Goal: Task Accomplishment & Management: Complete application form

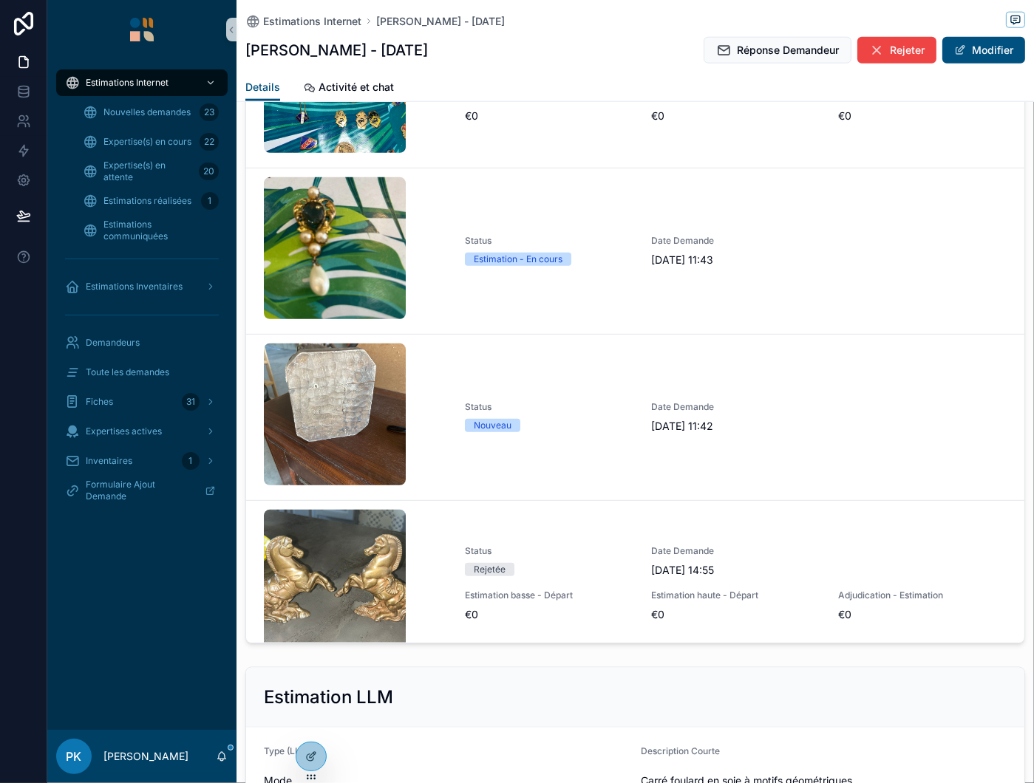
scroll to position [556, 0]
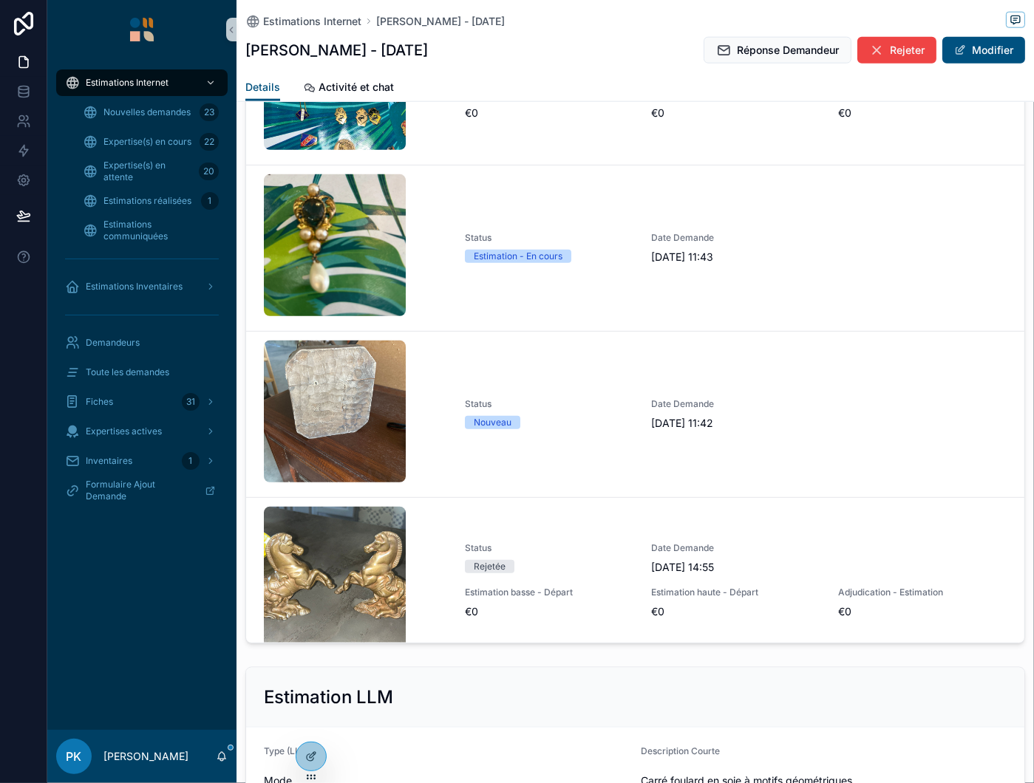
click at [0, 0] on icon "scrollable content" at bounding box center [0, 0] width 0 height 0
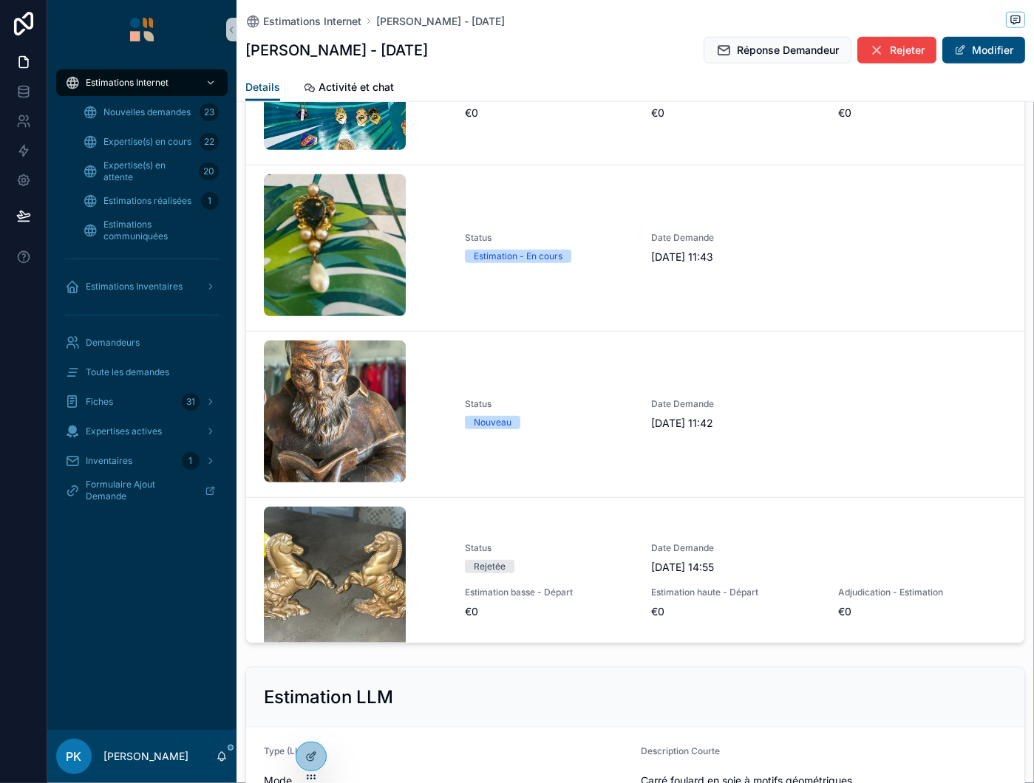
click at [0, 0] on icon "scrollable content" at bounding box center [0, 0] width 0 height 0
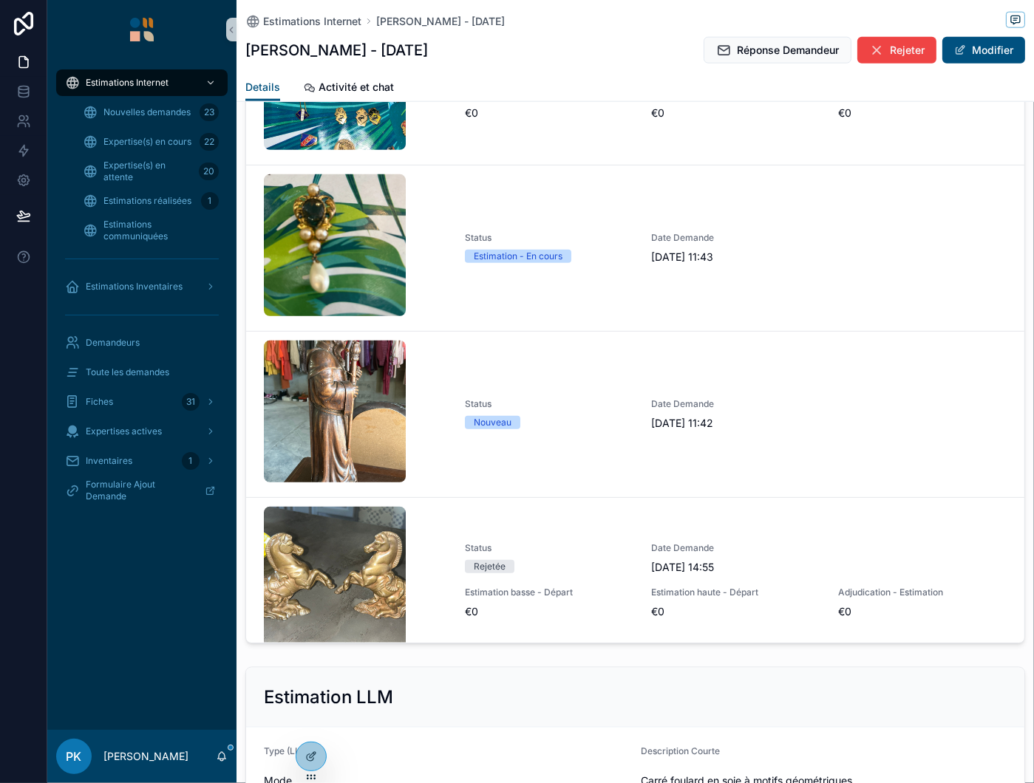
click at [0, 0] on icon "scrollable content" at bounding box center [0, 0] width 0 height 0
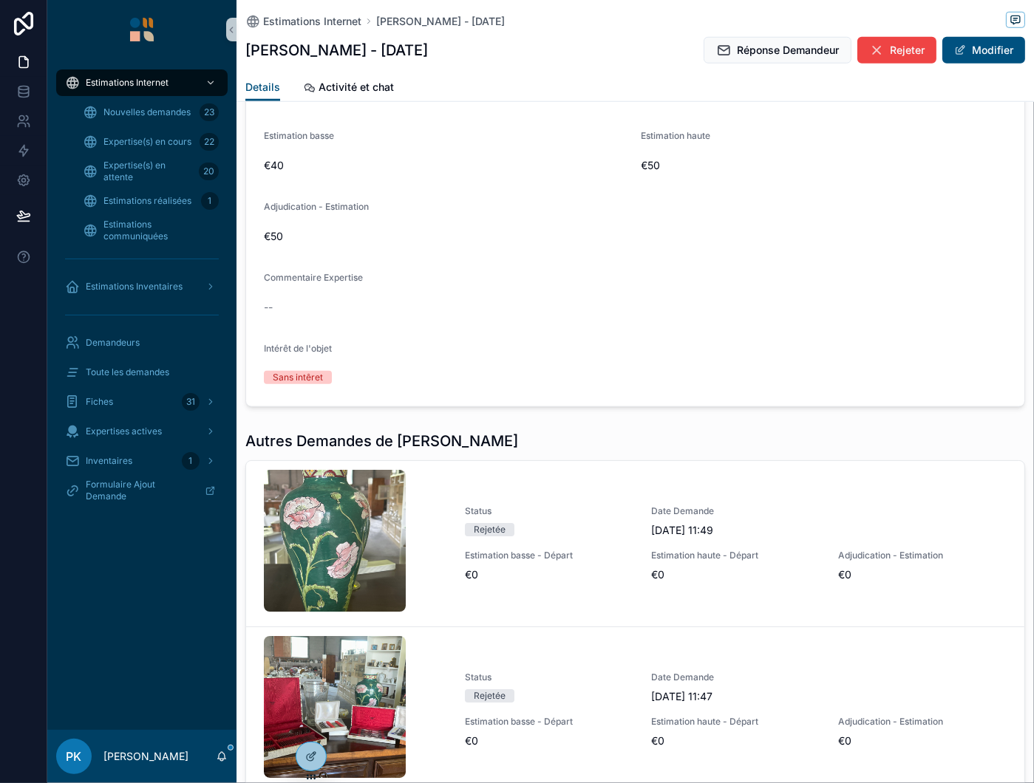
scroll to position [1256, 0]
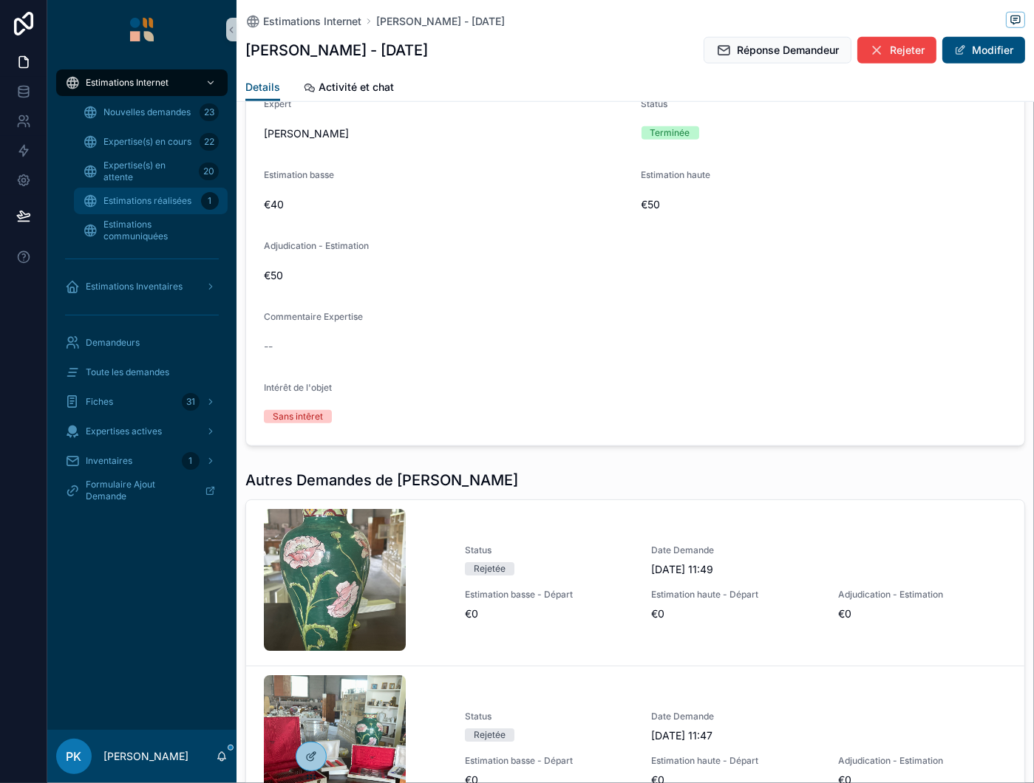
click at [157, 199] on span "Estimations réalisées" at bounding box center [147, 201] width 88 height 12
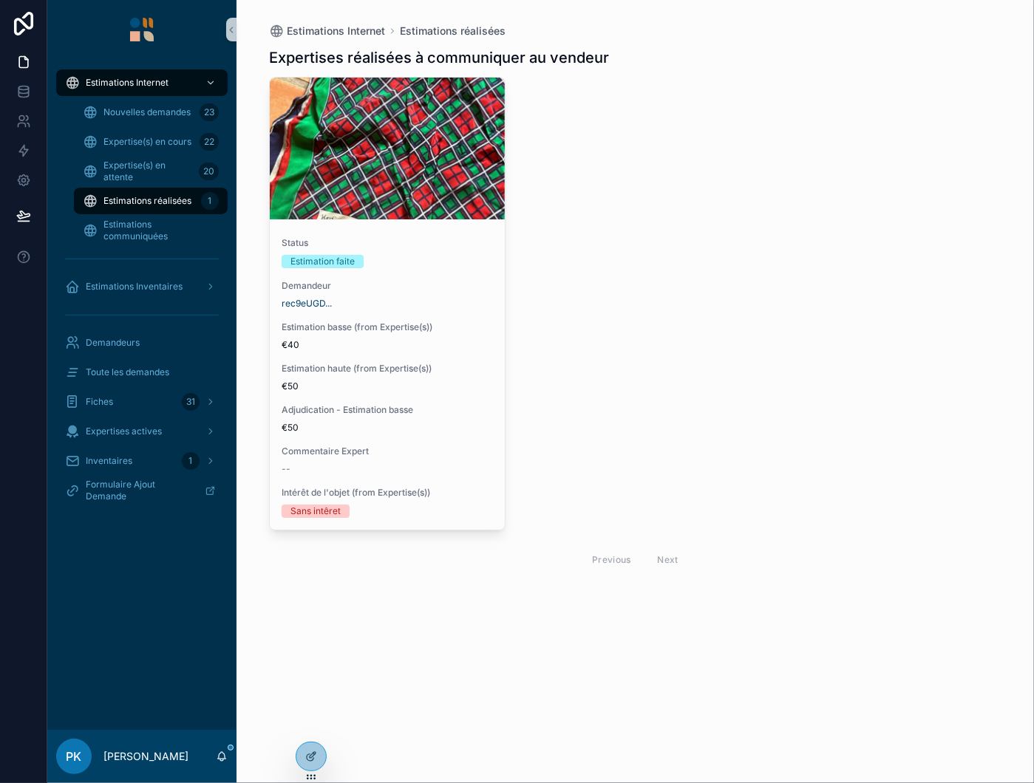
click at [400, 308] on div "rec9eUGD..." at bounding box center [386, 304] width 211 height 12
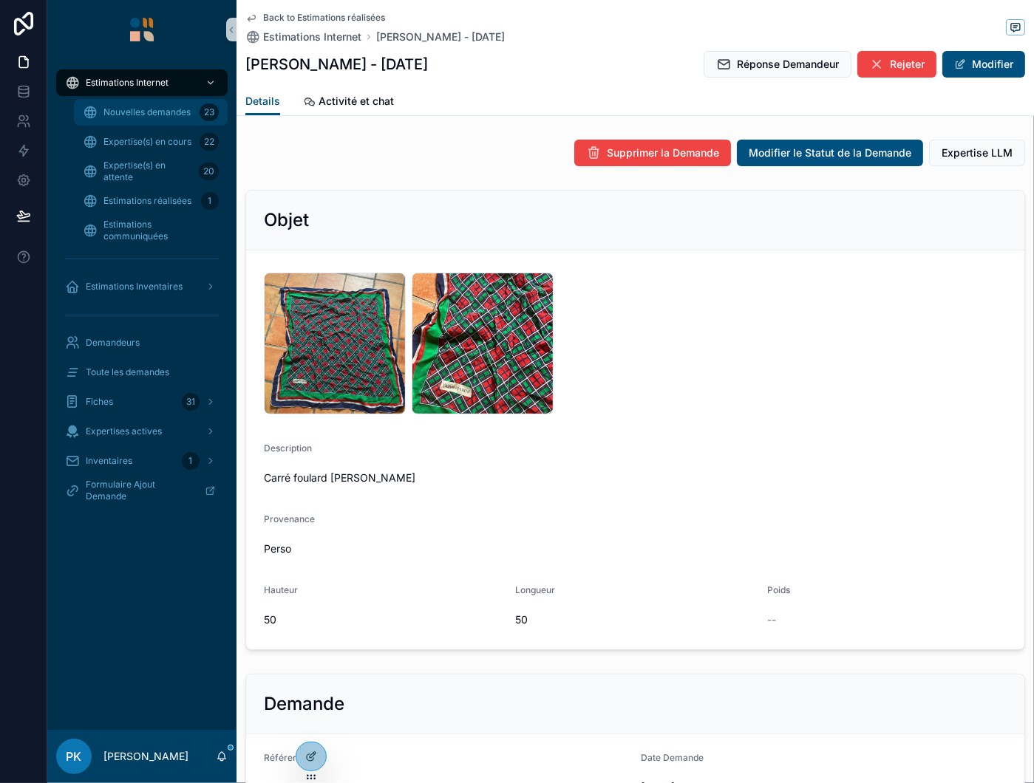
click at [157, 118] on div "Nouvelles demandes 23" at bounding box center [151, 112] width 136 height 24
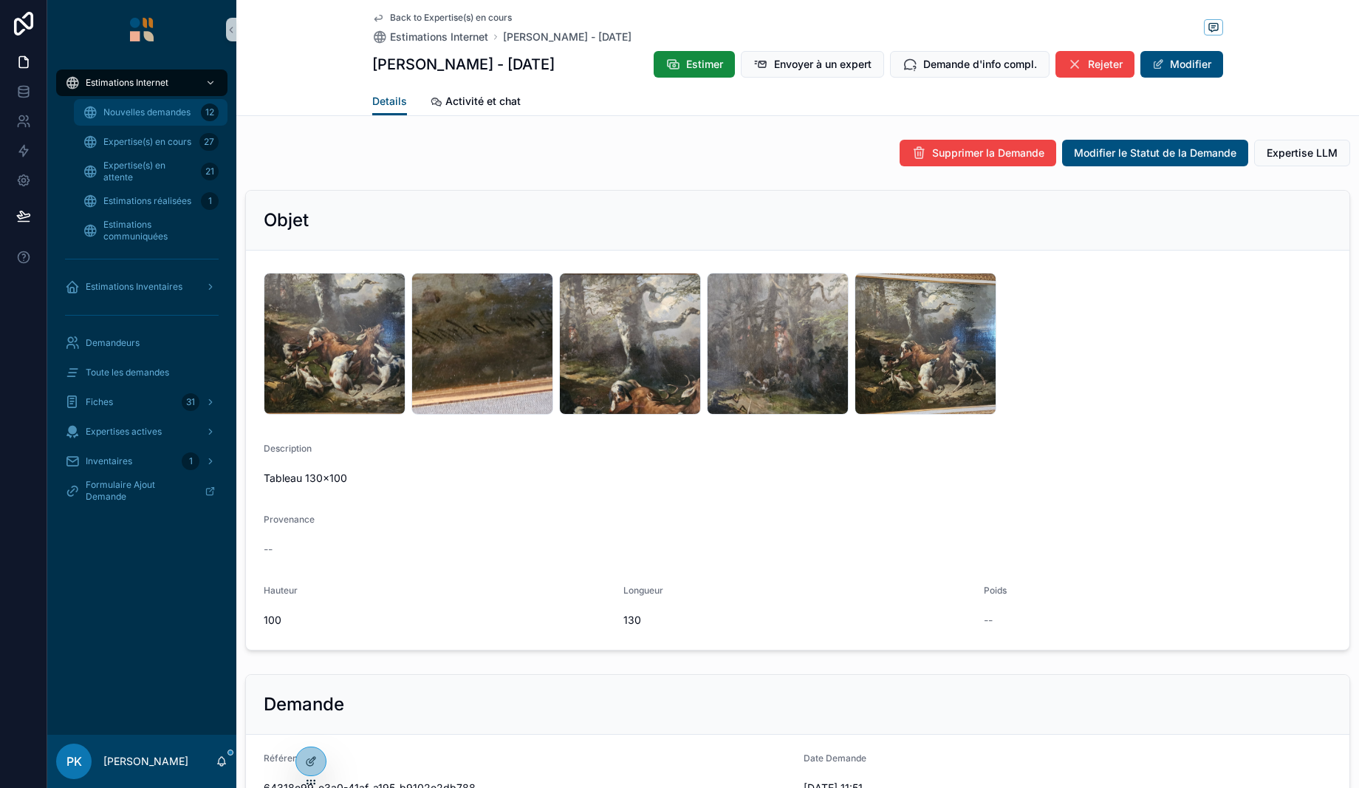
click at [141, 117] on span "Nouvelles demandes" at bounding box center [146, 112] width 87 height 12
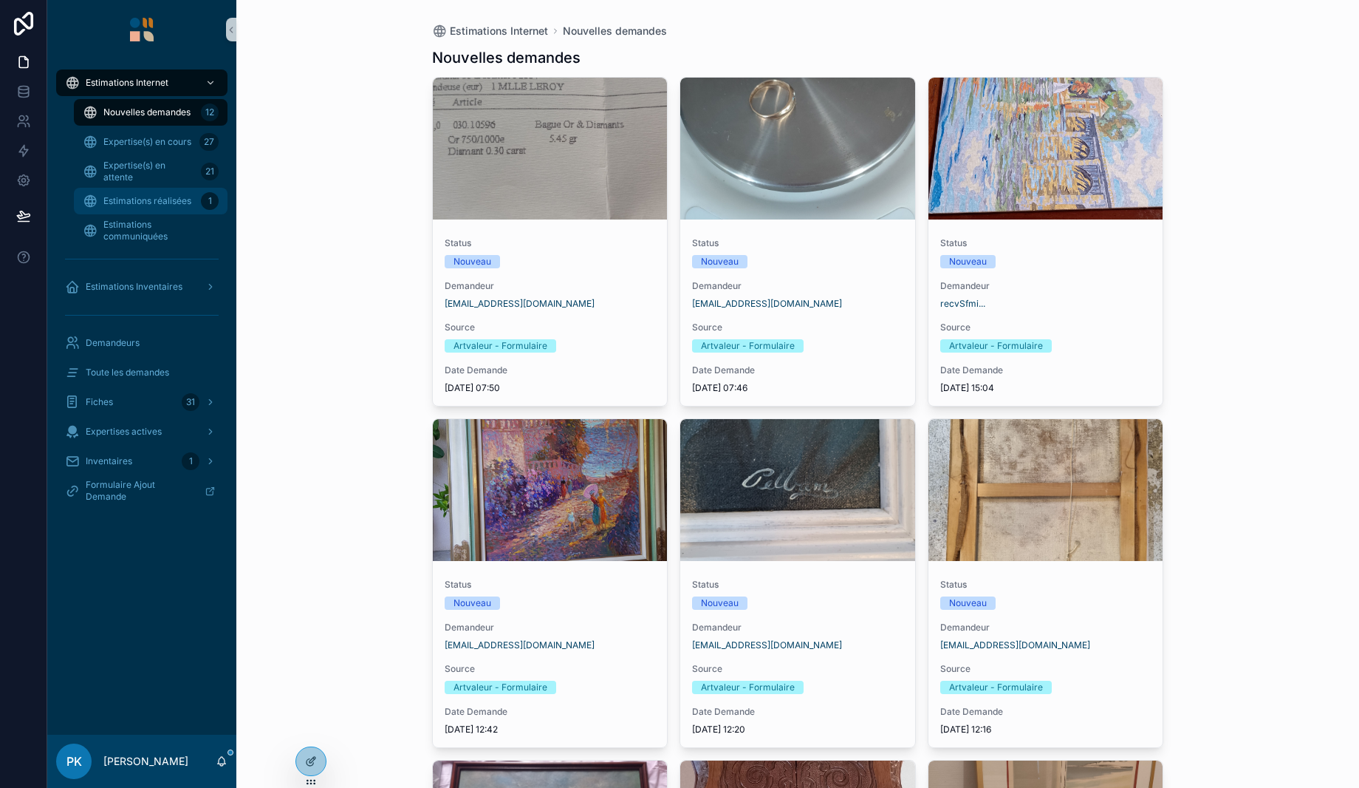
click at [168, 208] on div "Estimations réalisées 1" at bounding box center [151, 201] width 136 height 24
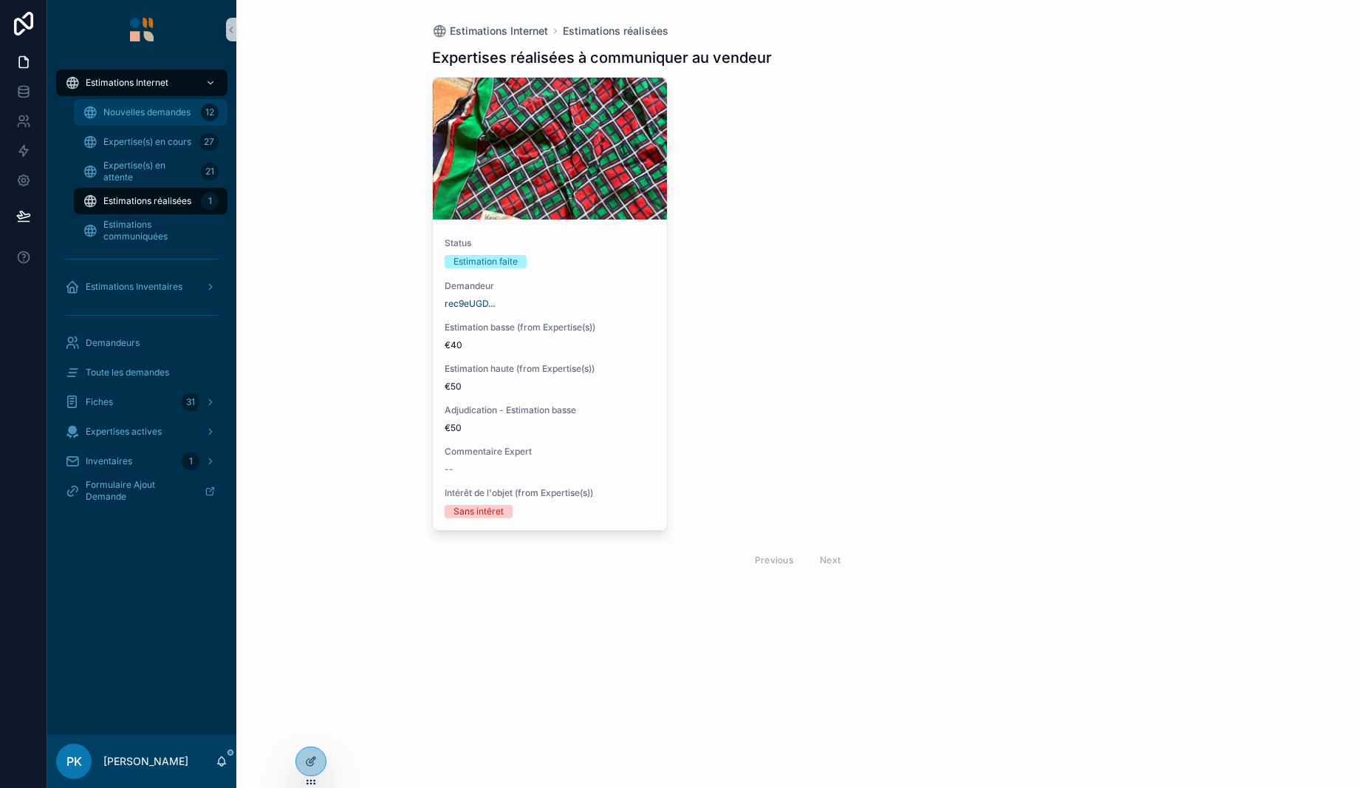
click at [151, 112] on span "Nouvelles demandes" at bounding box center [146, 112] width 87 height 12
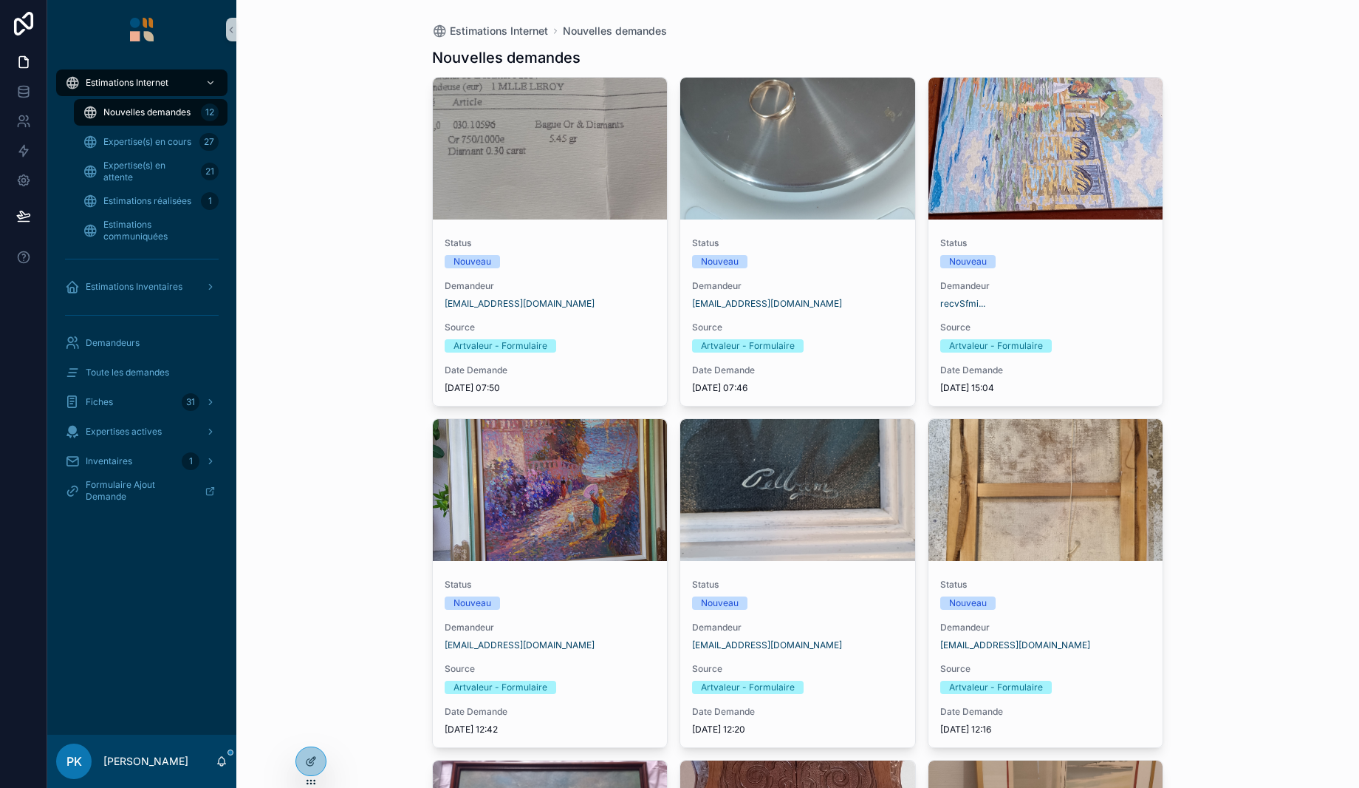
click at [0, 0] on button "scrollable content" at bounding box center [0, 0] width 0 height 0
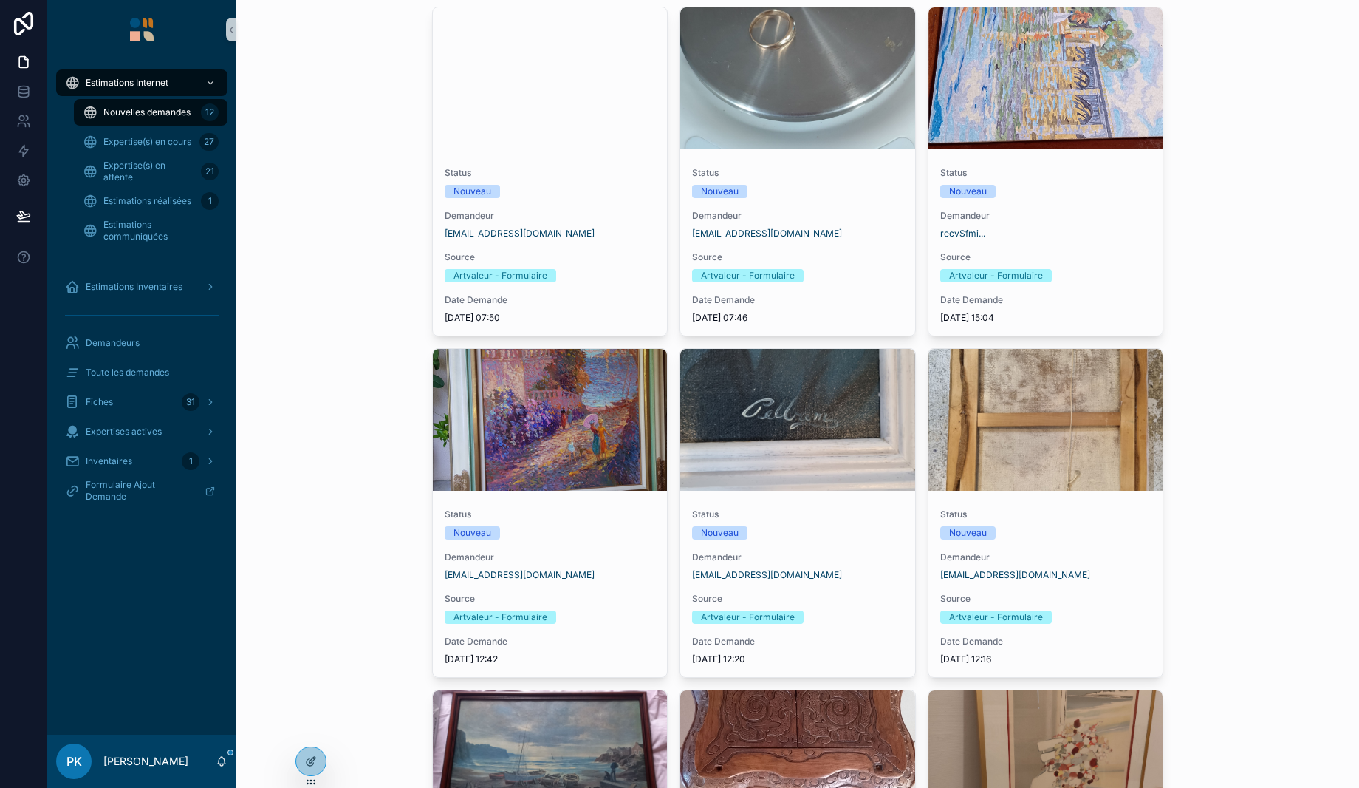
scroll to position [74, 0]
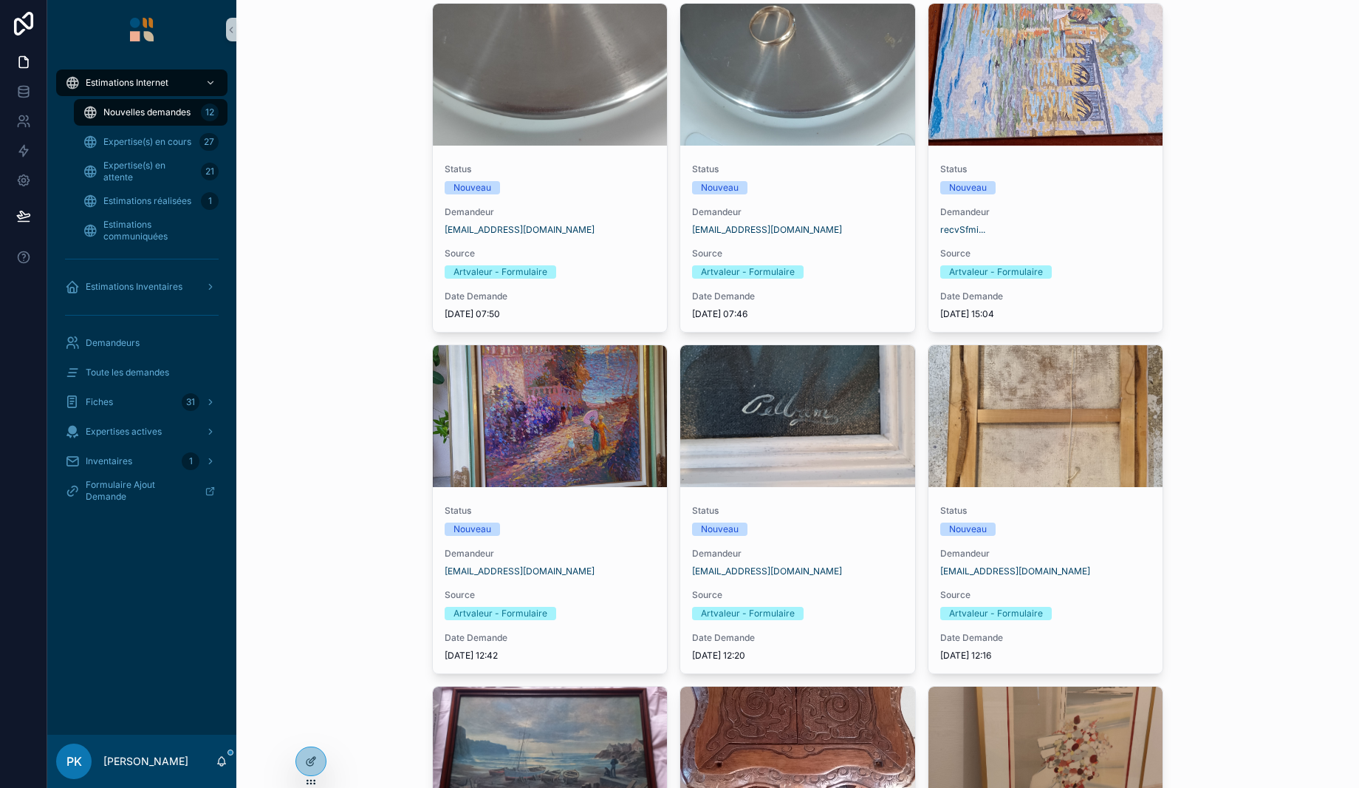
click at [1031, 133] on div "scrollable content" at bounding box center [1046, 75] width 235 height 142
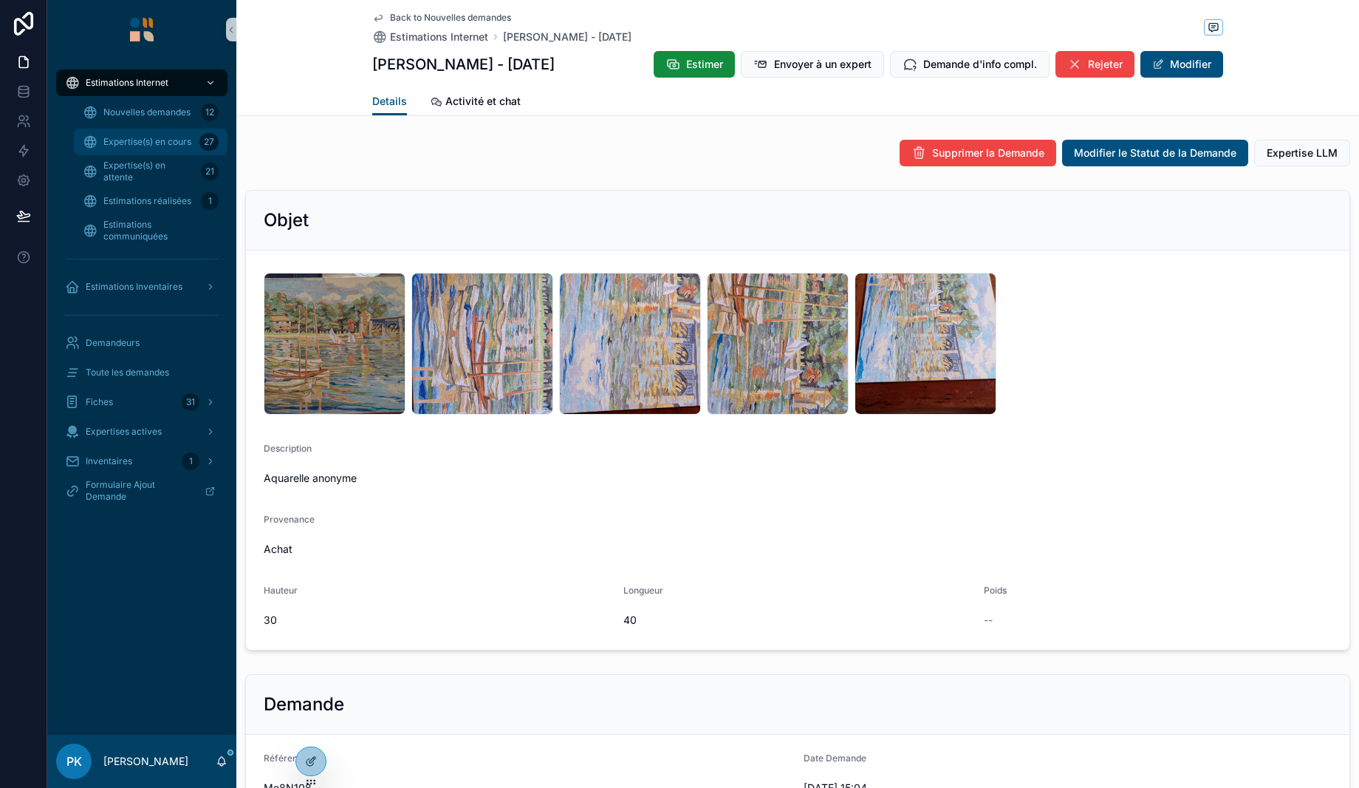
click at [159, 136] on span "Expertise(s) en cours" at bounding box center [147, 142] width 88 height 12
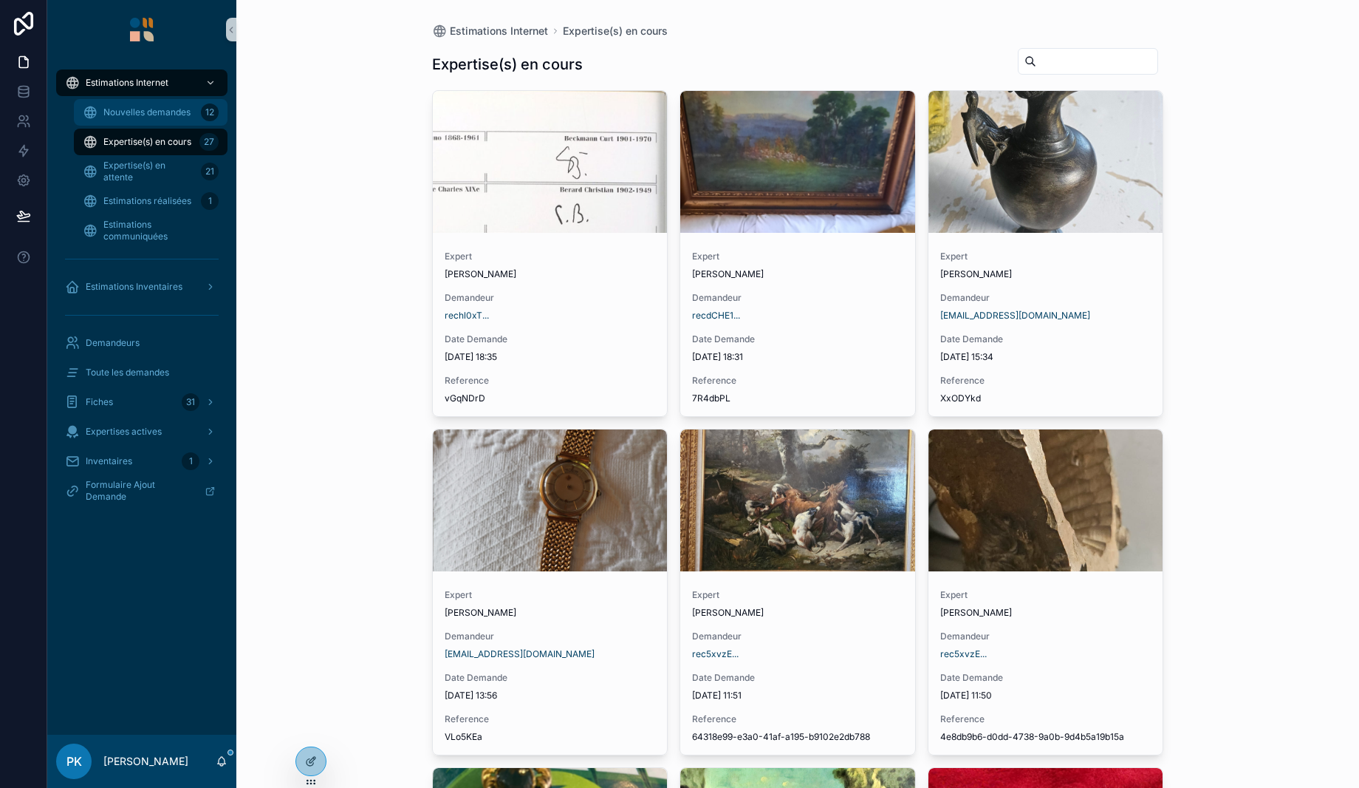
click at [150, 104] on div "Nouvelles demandes 12" at bounding box center [151, 112] width 136 height 24
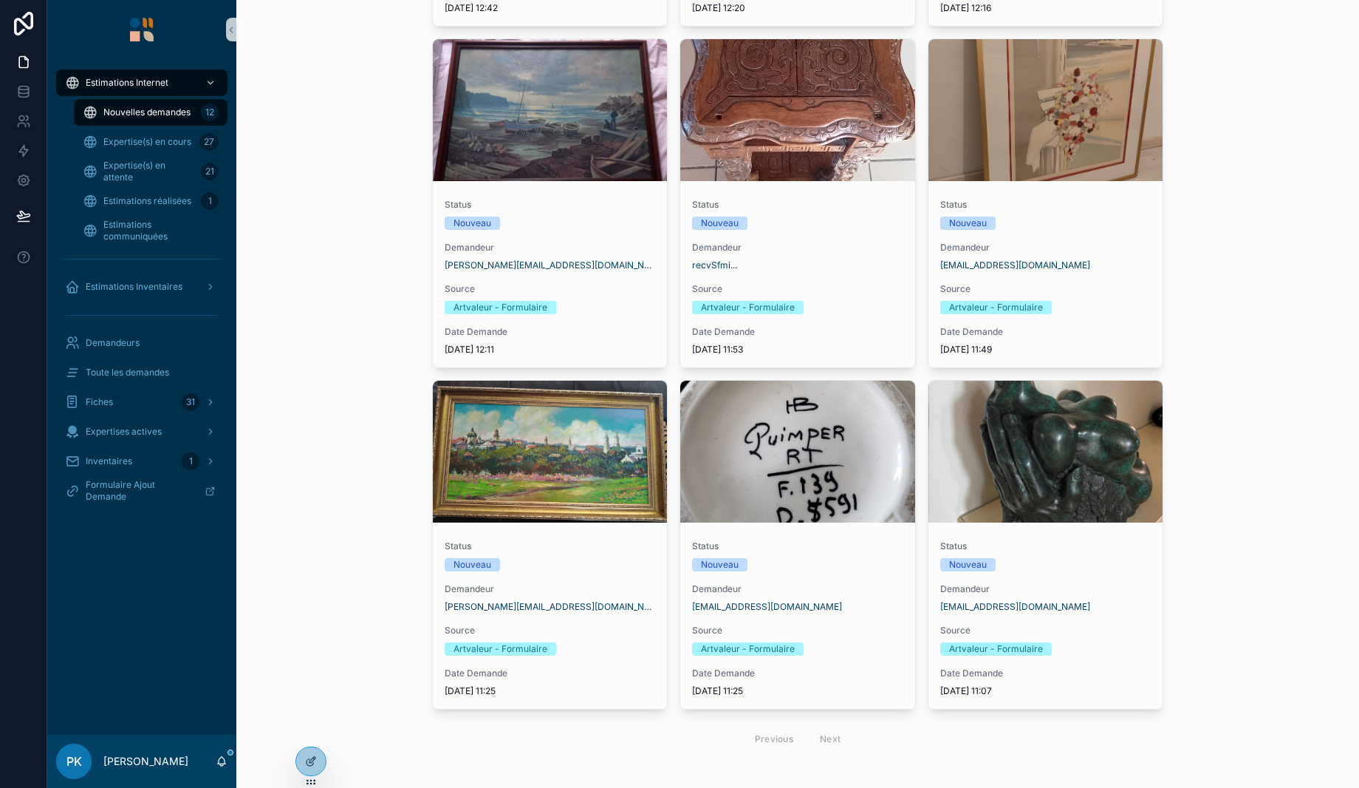
scroll to position [735, 0]
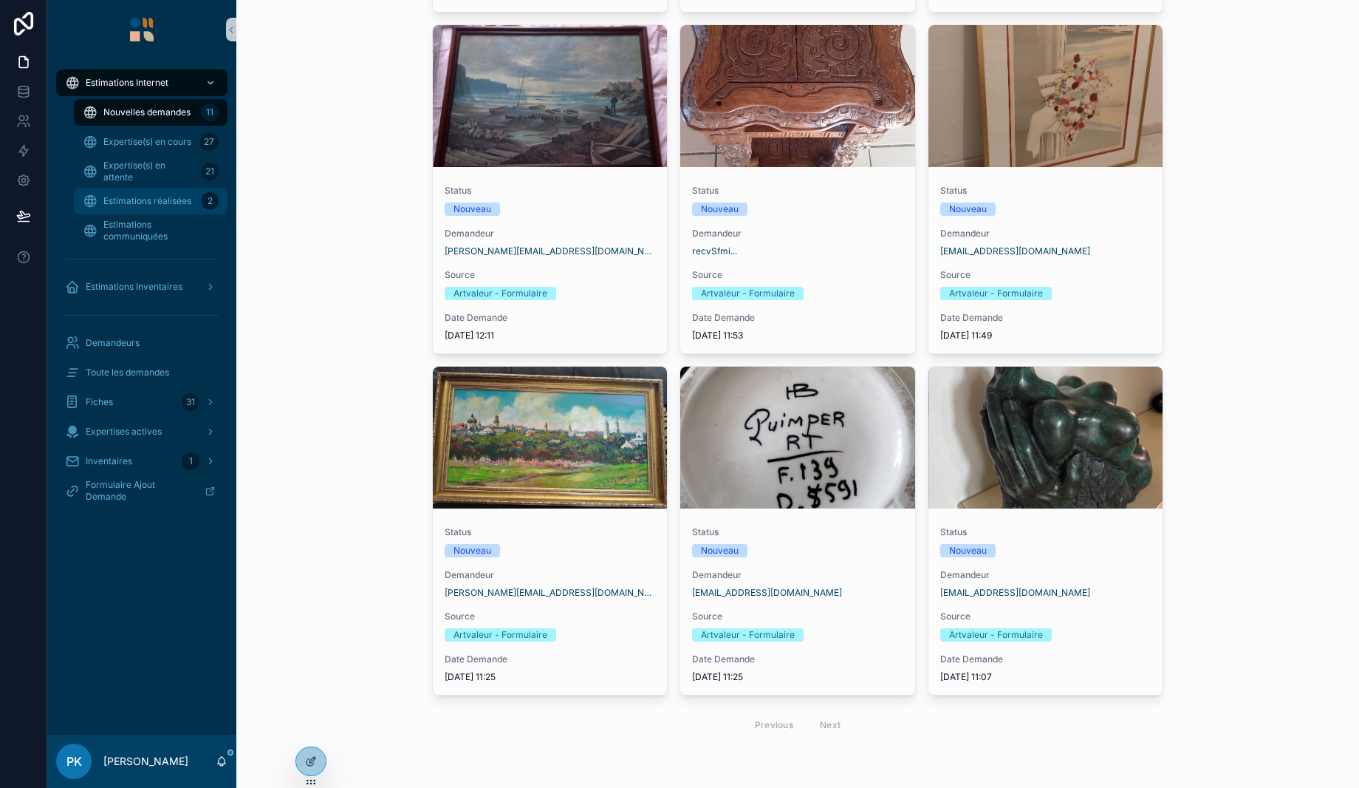
click at [137, 204] on span "Estimations réalisées" at bounding box center [147, 201] width 88 height 12
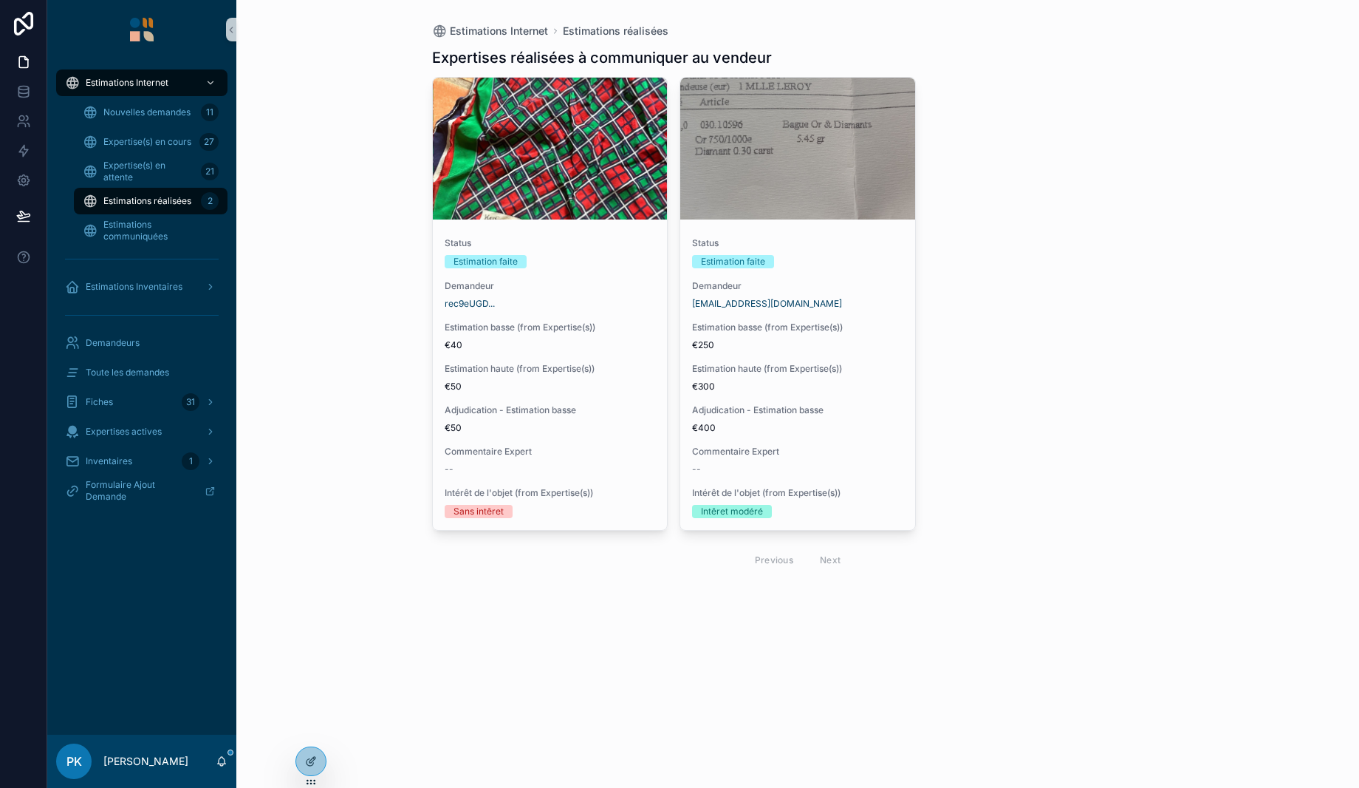
click at [845, 358] on div "Status Estimation faite Demandeur [EMAIL_ADDRESS][DOMAIN_NAME] Estimation basse…" at bounding box center [797, 377] width 235 height 304
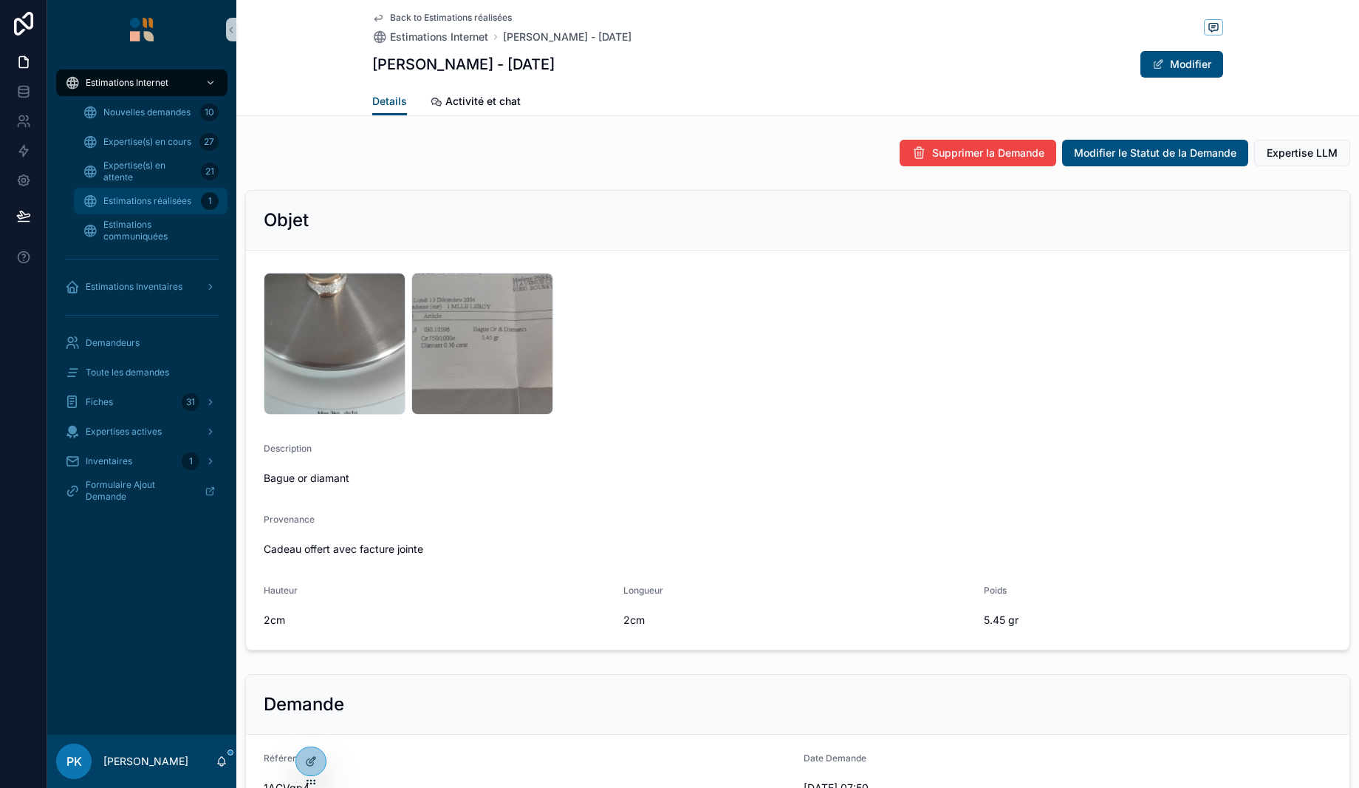
click at [172, 198] on span "Estimations réalisées" at bounding box center [147, 201] width 88 height 12
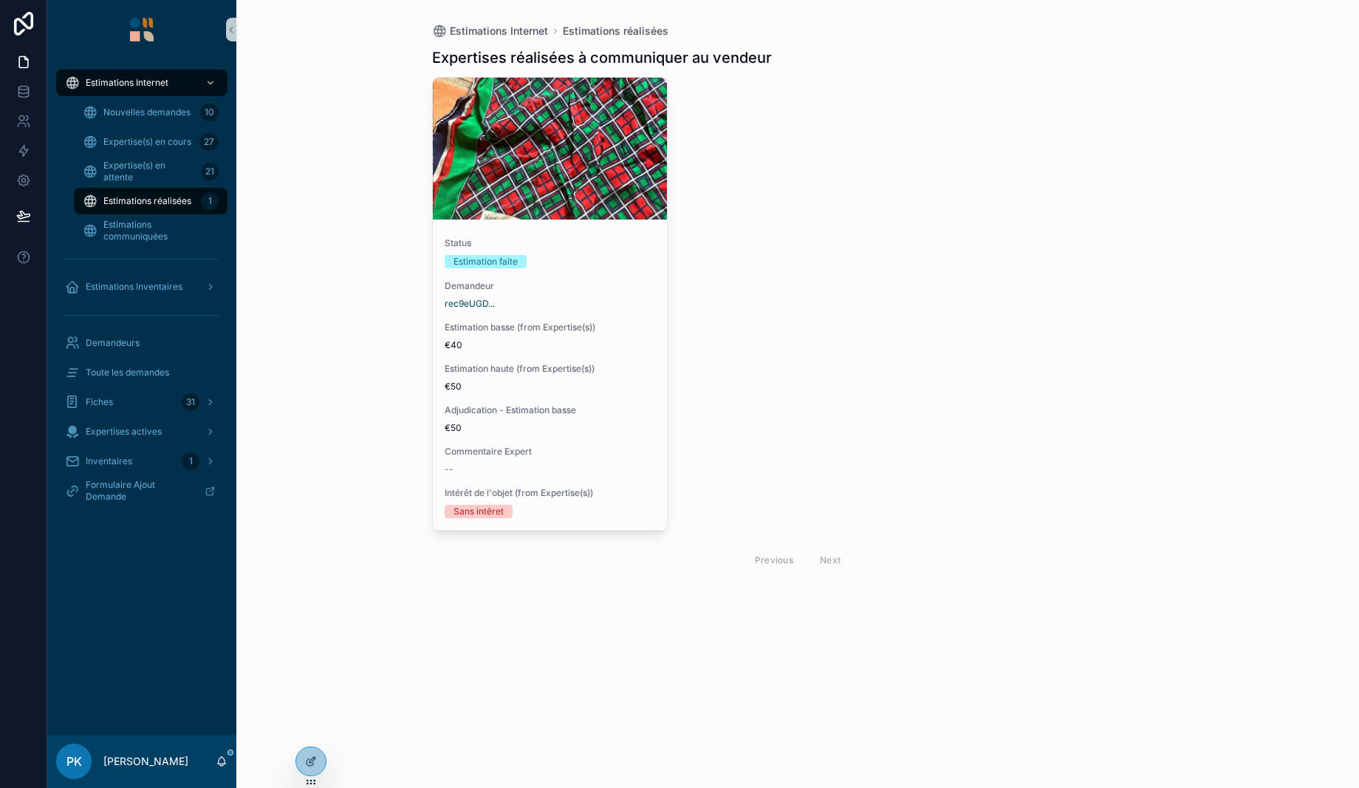
click at [172, 198] on span "Estimations réalisées" at bounding box center [147, 201] width 88 height 12
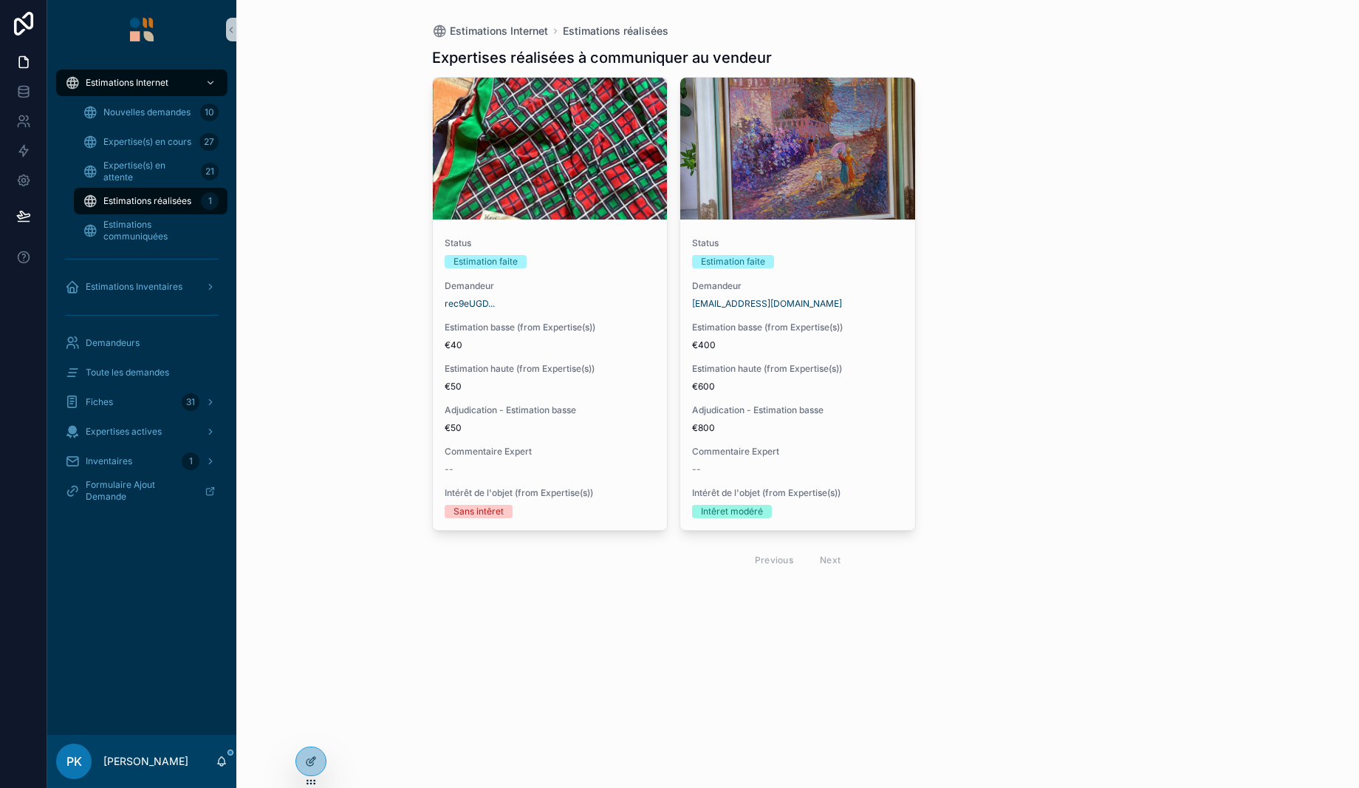
click at [0, 0] on icon "scrollable content" at bounding box center [0, 0] width 0 height 0
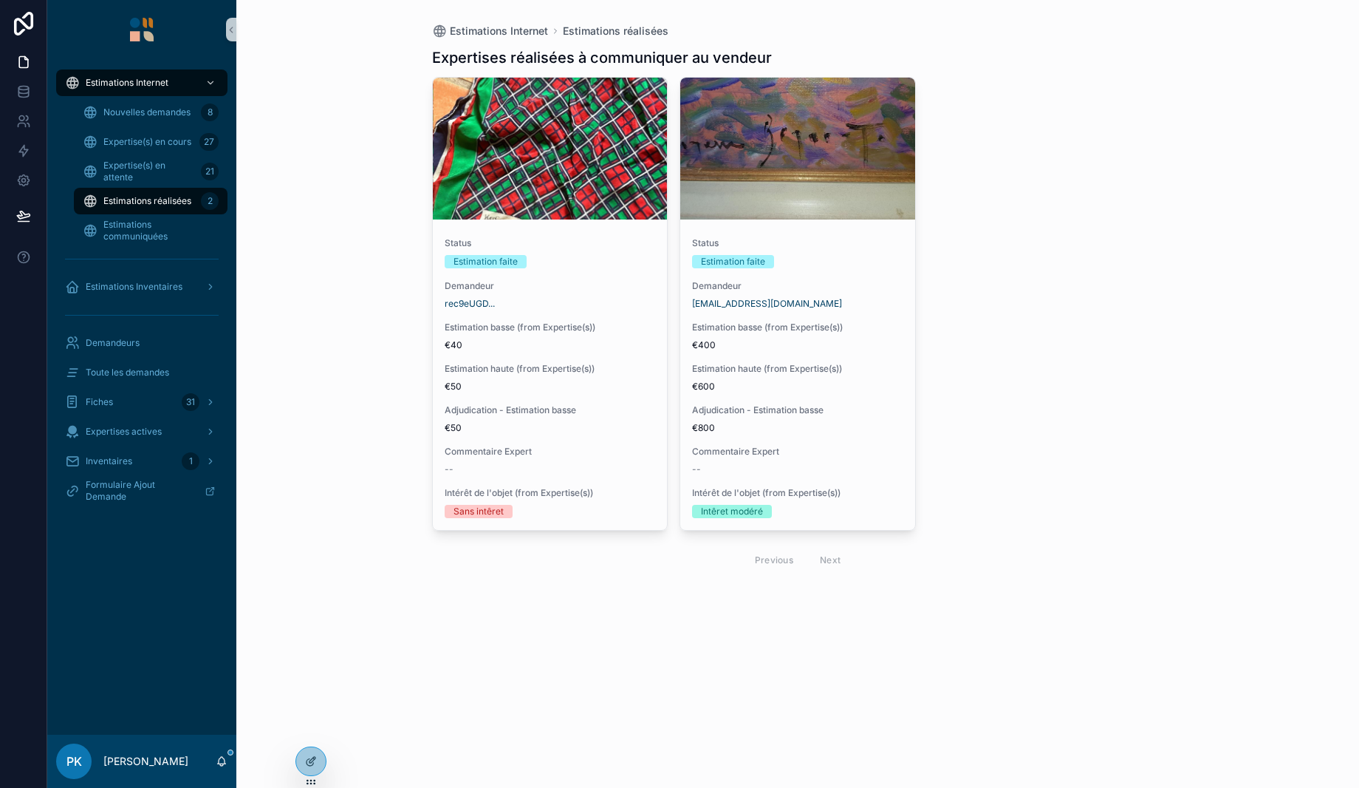
click at [800, 177] on div "scrollable content" at bounding box center [797, 149] width 235 height 142
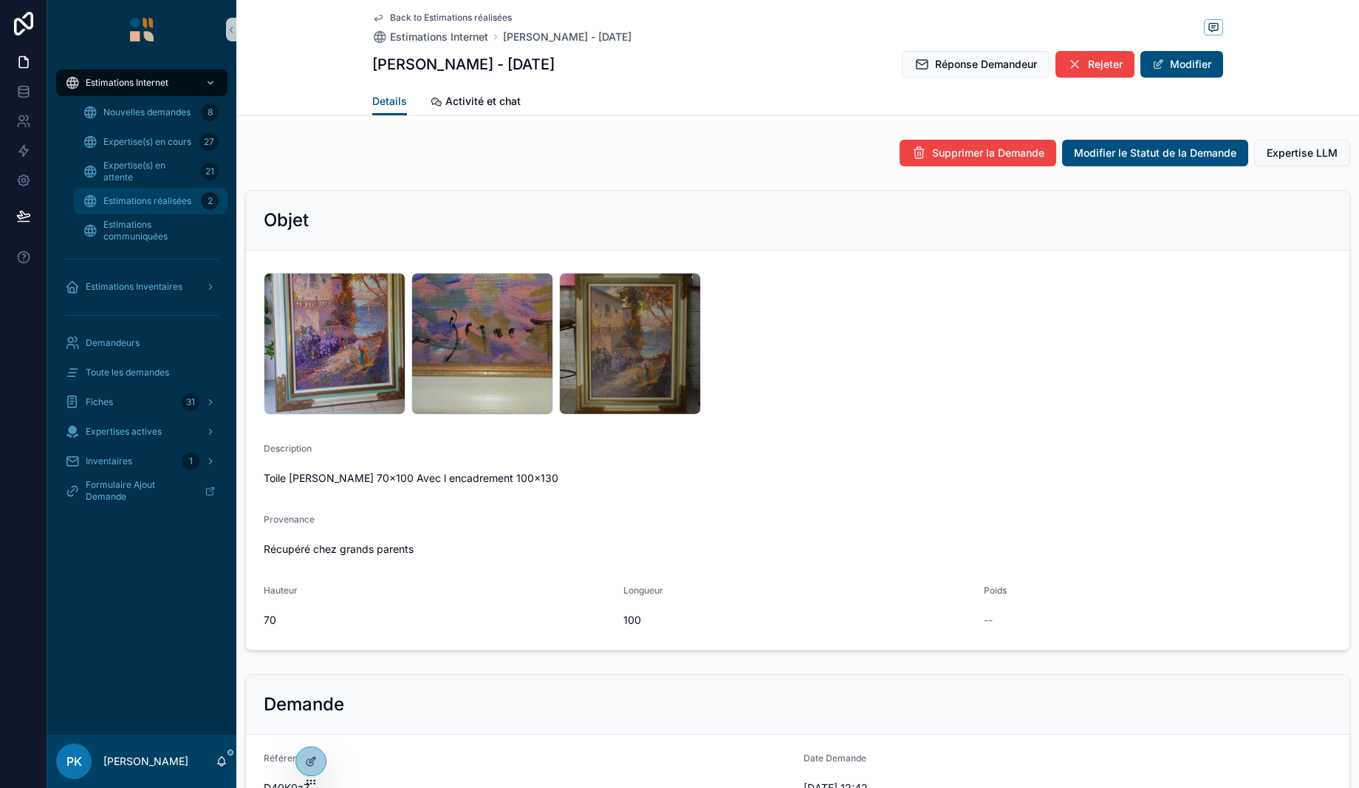
click at [150, 191] on div "Estimations réalisées 2" at bounding box center [151, 201] width 136 height 24
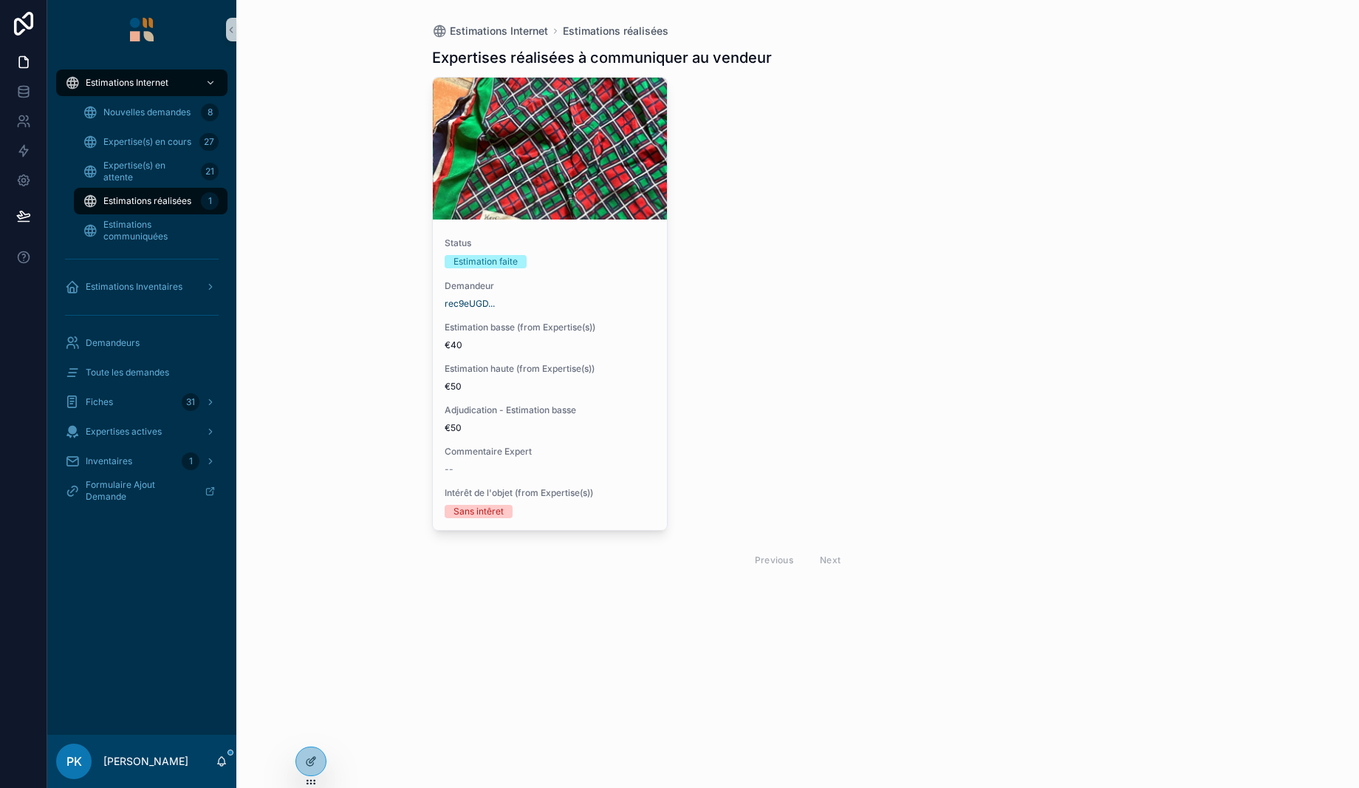
click at [150, 191] on div "Estimations réalisées 1" at bounding box center [151, 201] width 136 height 24
click at [533, 331] on span "Estimation basse (from Expertise(s))" at bounding box center [550, 327] width 211 height 12
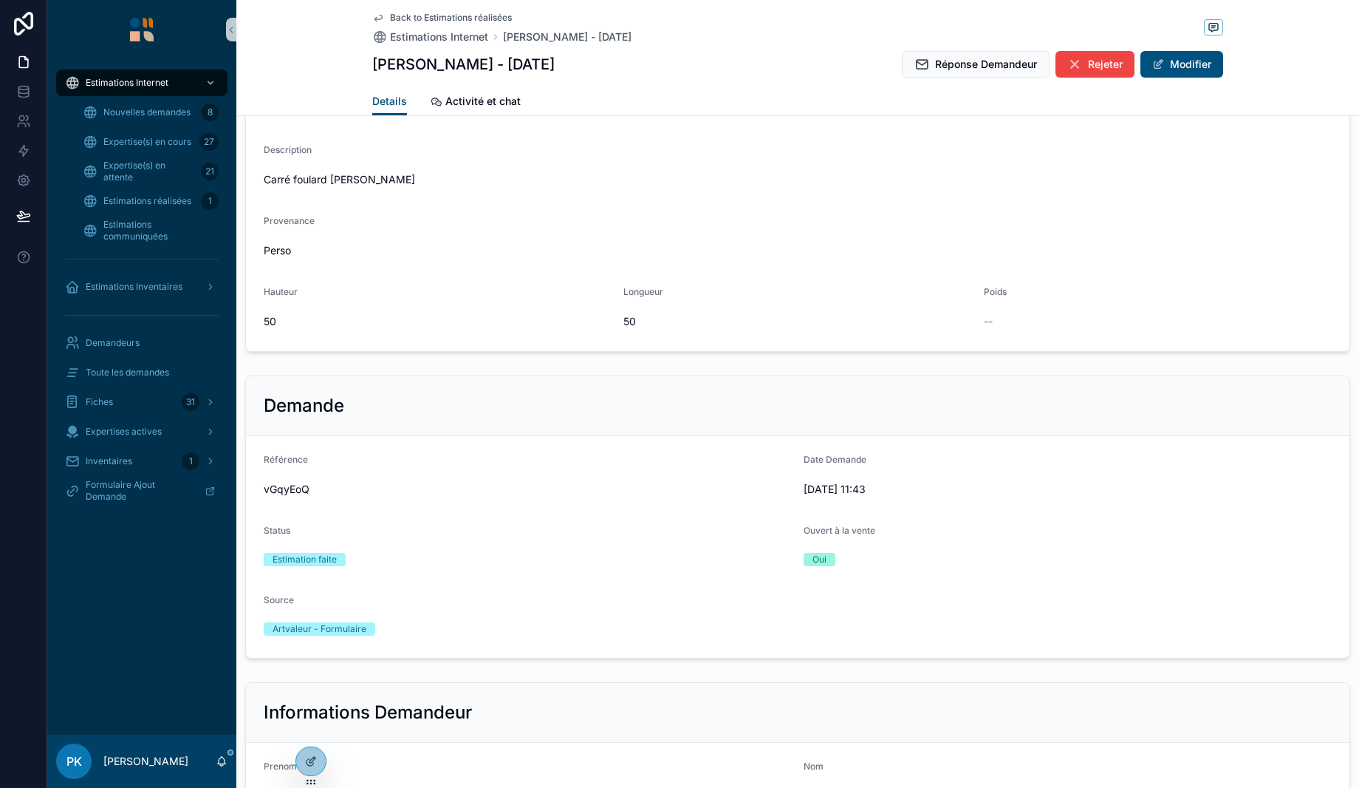
scroll to position [443, 0]
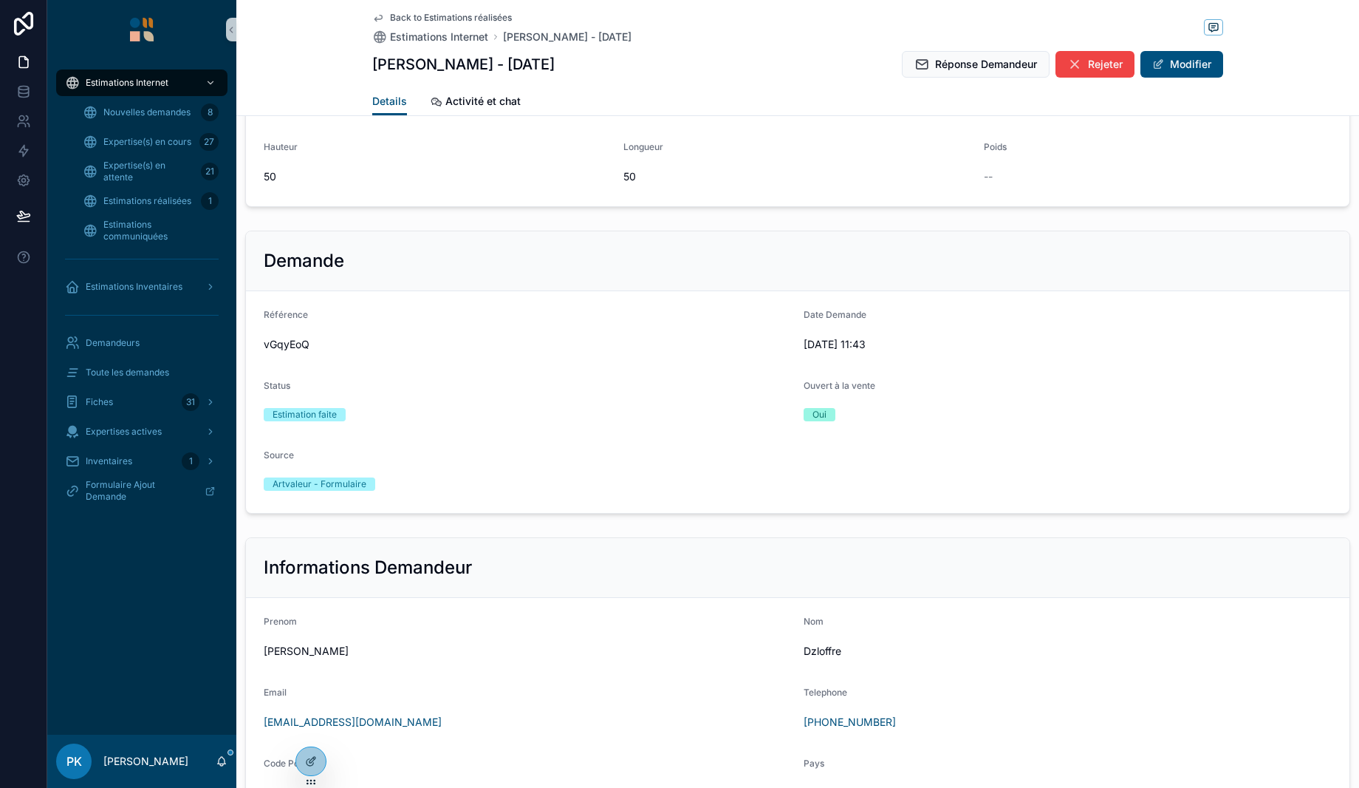
click at [291, 343] on span "vGqyEoQ" at bounding box center [528, 344] width 528 height 15
copy span "vGqyEoQ"
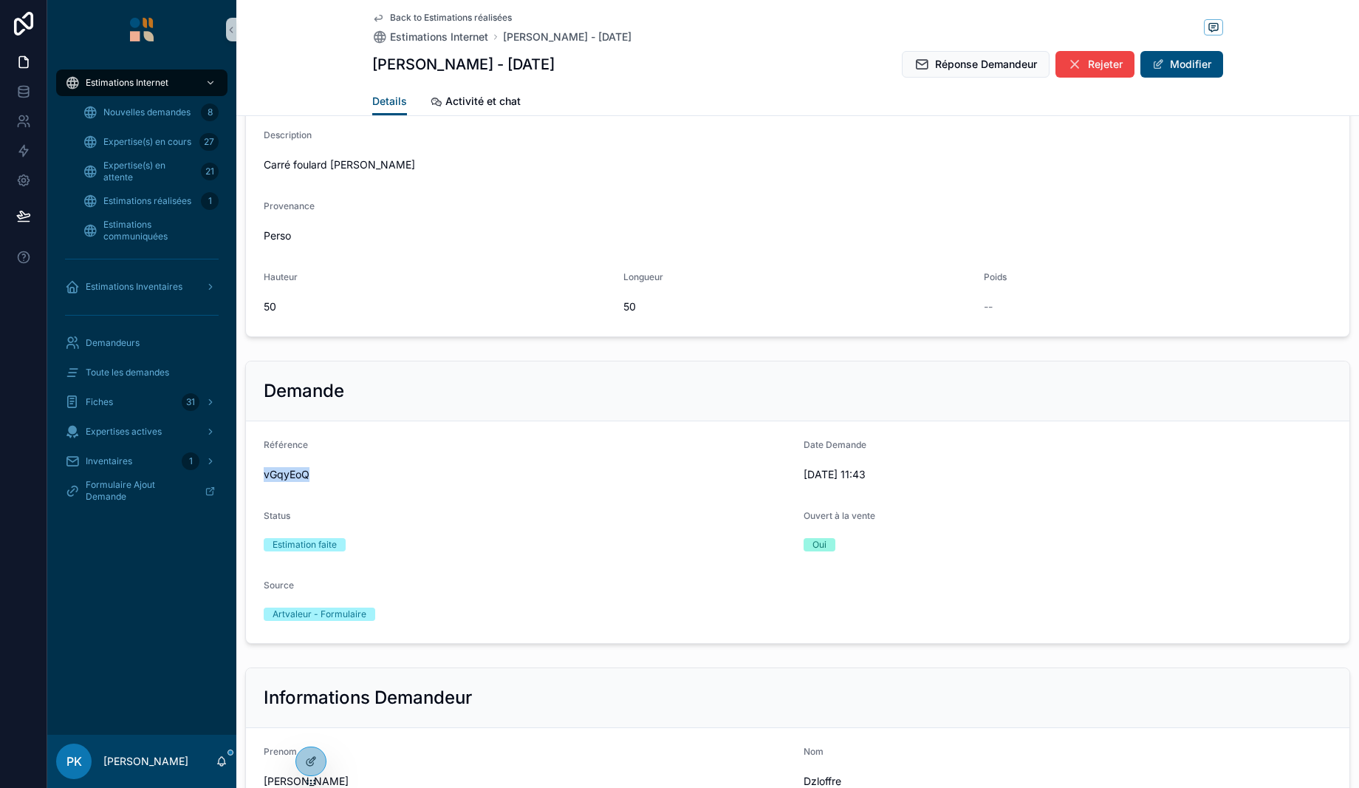
scroll to position [0, 0]
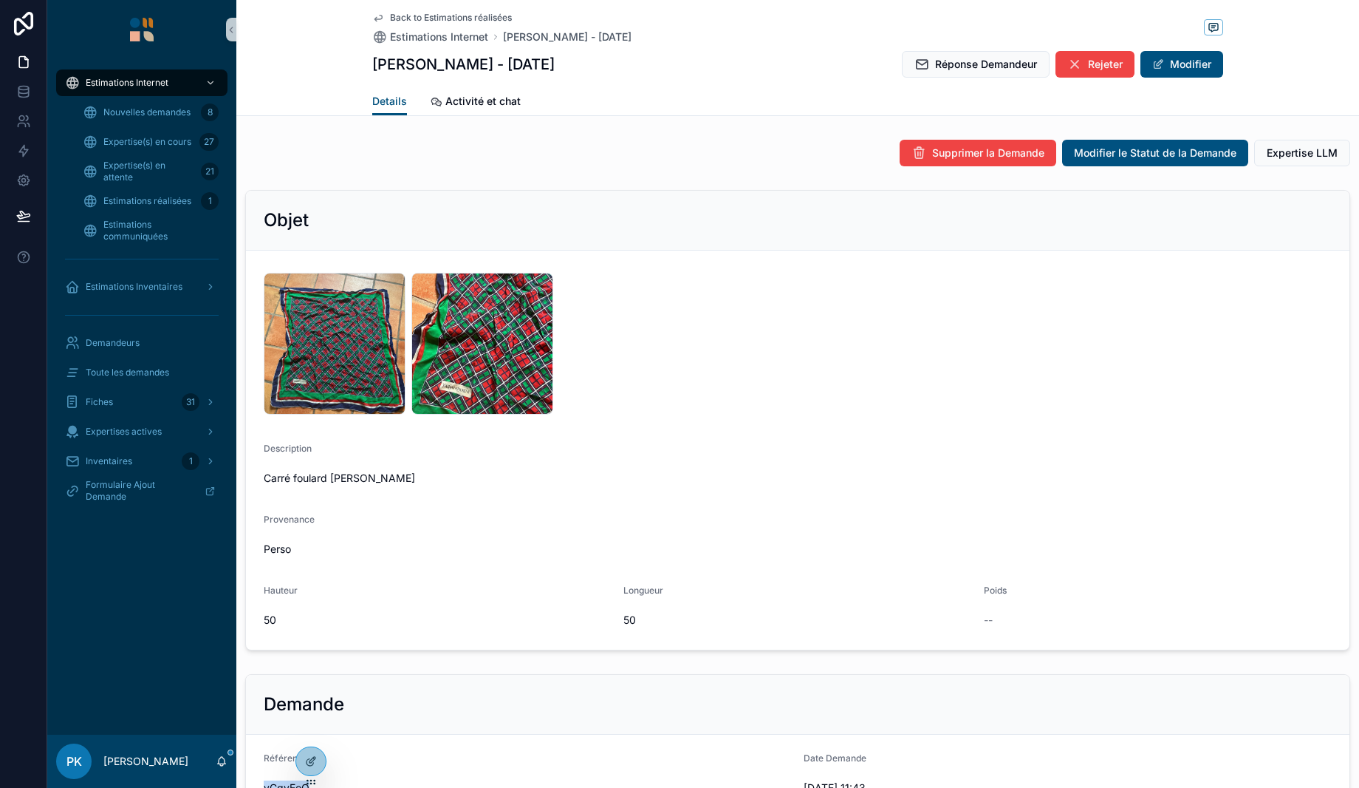
click at [990, 61] on span "Réponse Demandeur" at bounding box center [986, 64] width 102 height 15
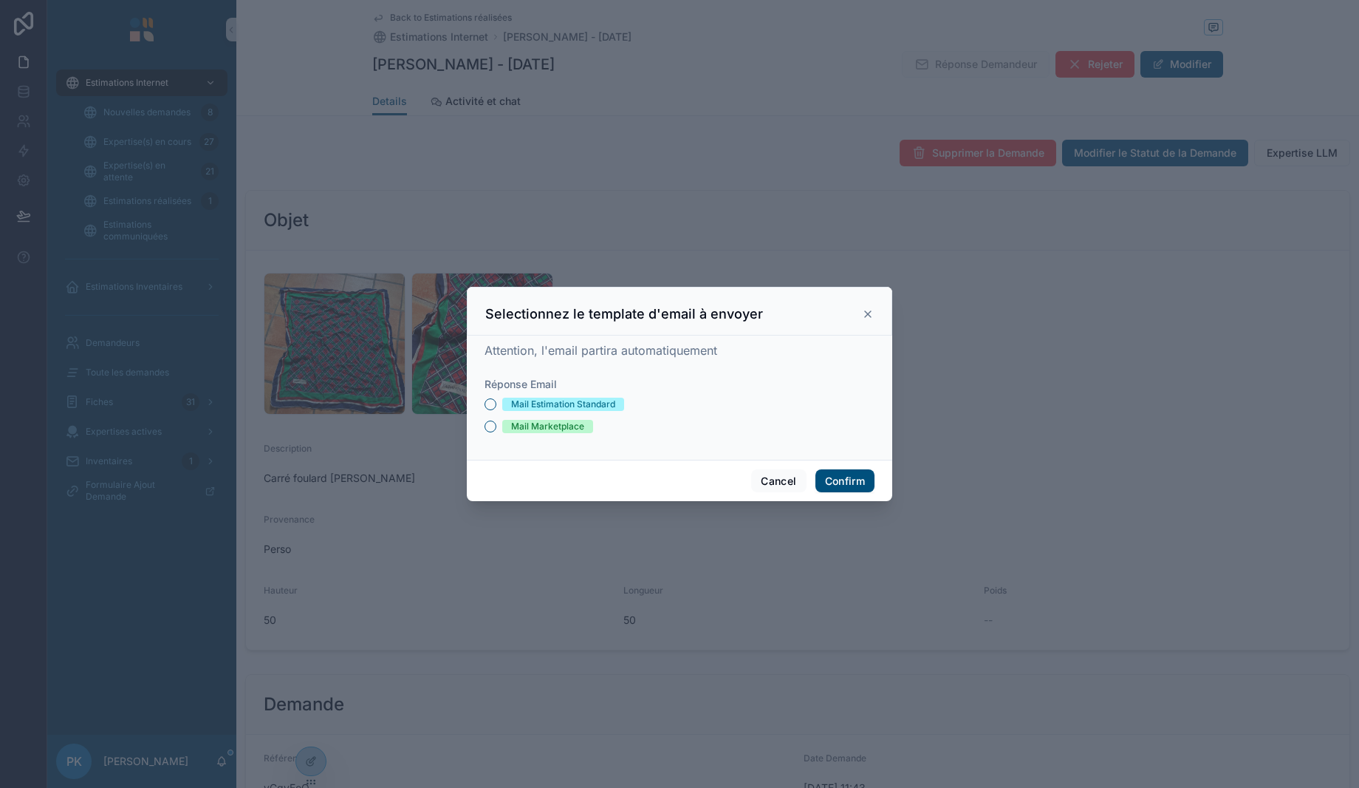
click at [553, 405] on div "Mail Estimation Standard" at bounding box center [563, 403] width 104 height 13
click at [496, 405] on button "Mail Estimation Standard" at bounding box center [491, 404] width 12 height 12
click at [838, 477] on button "Confirm" at bounding box center [845, 481] width 59 height 24
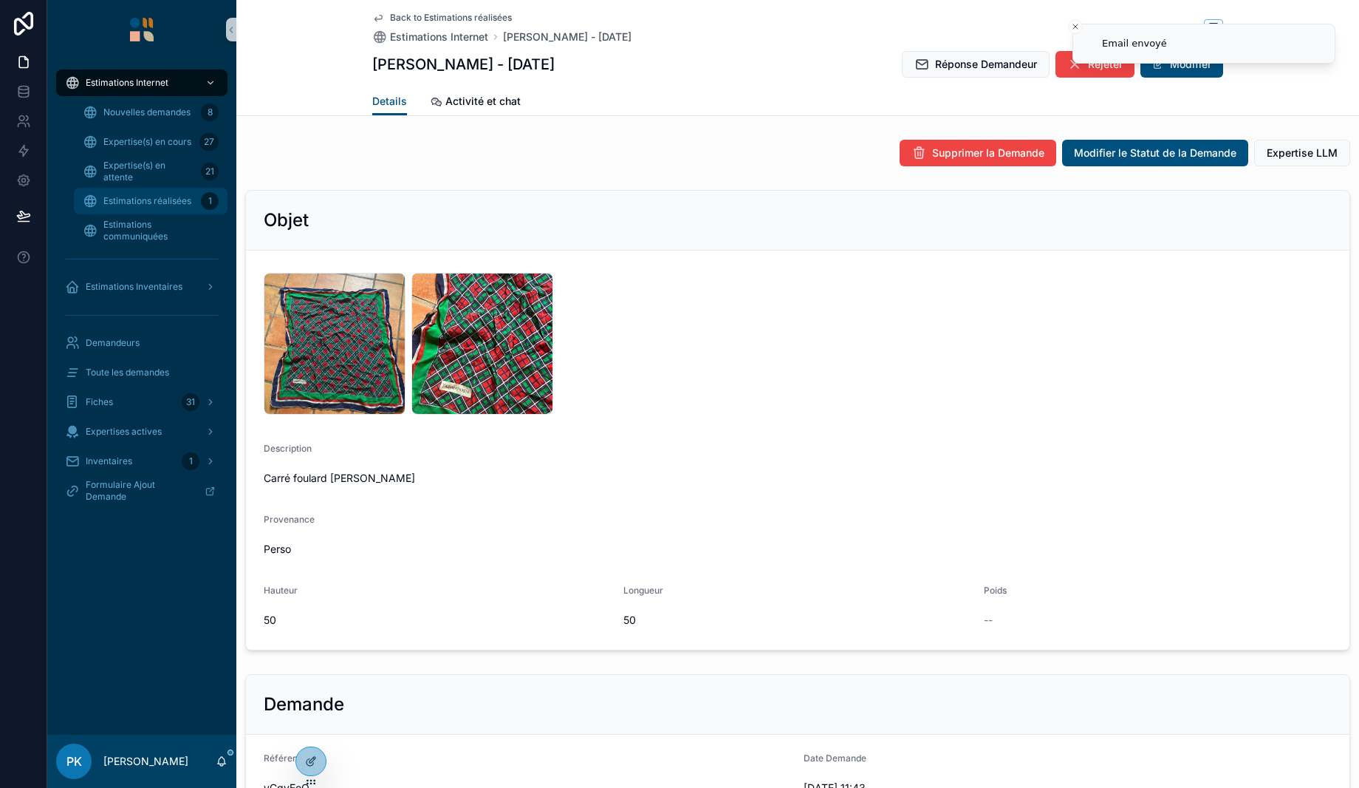
click at [153, 193] on div "Estimations réalisées 1" at bounding box center [151, 201] width 136 height 24
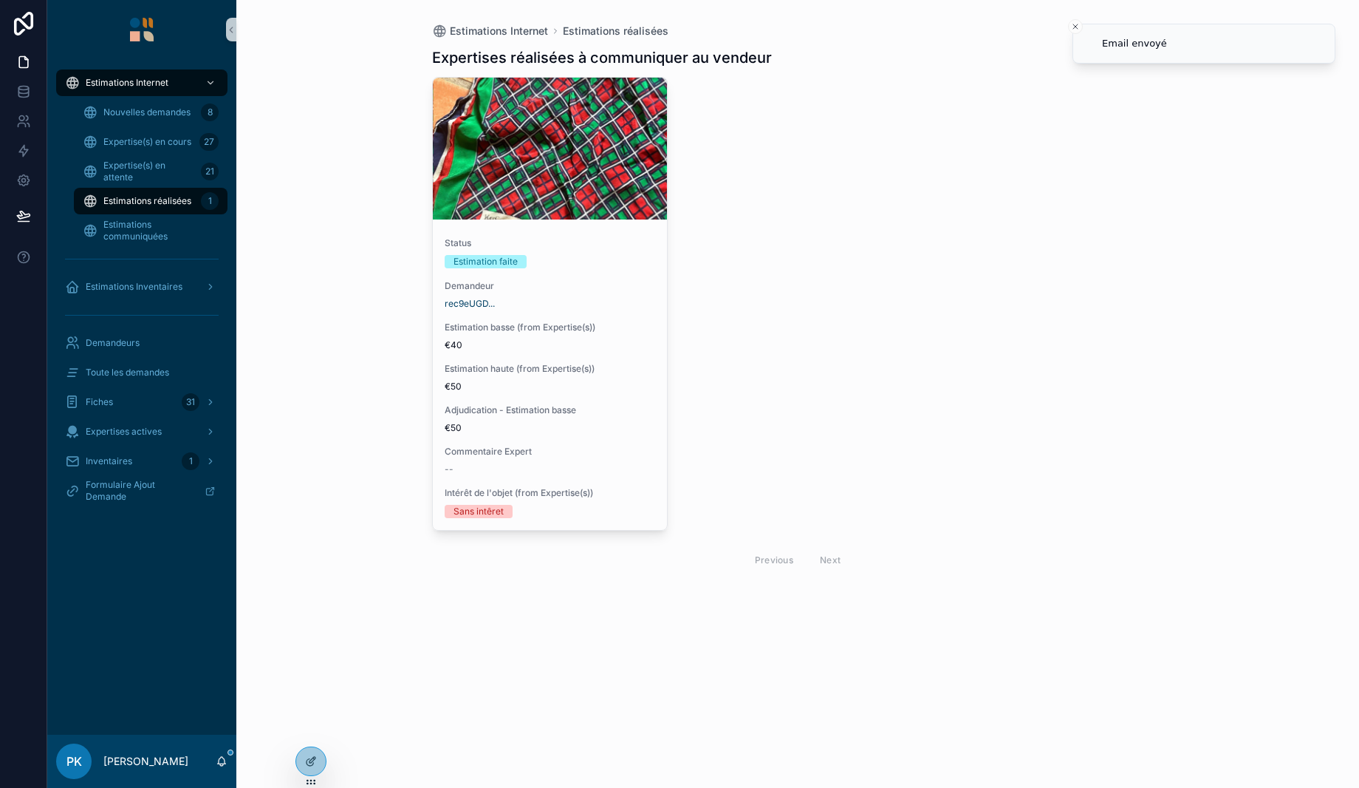
click at [162, 195] on span "Estimations réalisées" at bounding box center [147, 201] width 88 height 12
click at [585, 263] on div "Estimation faite" at bounding box center [550, 261] width 211 height 13
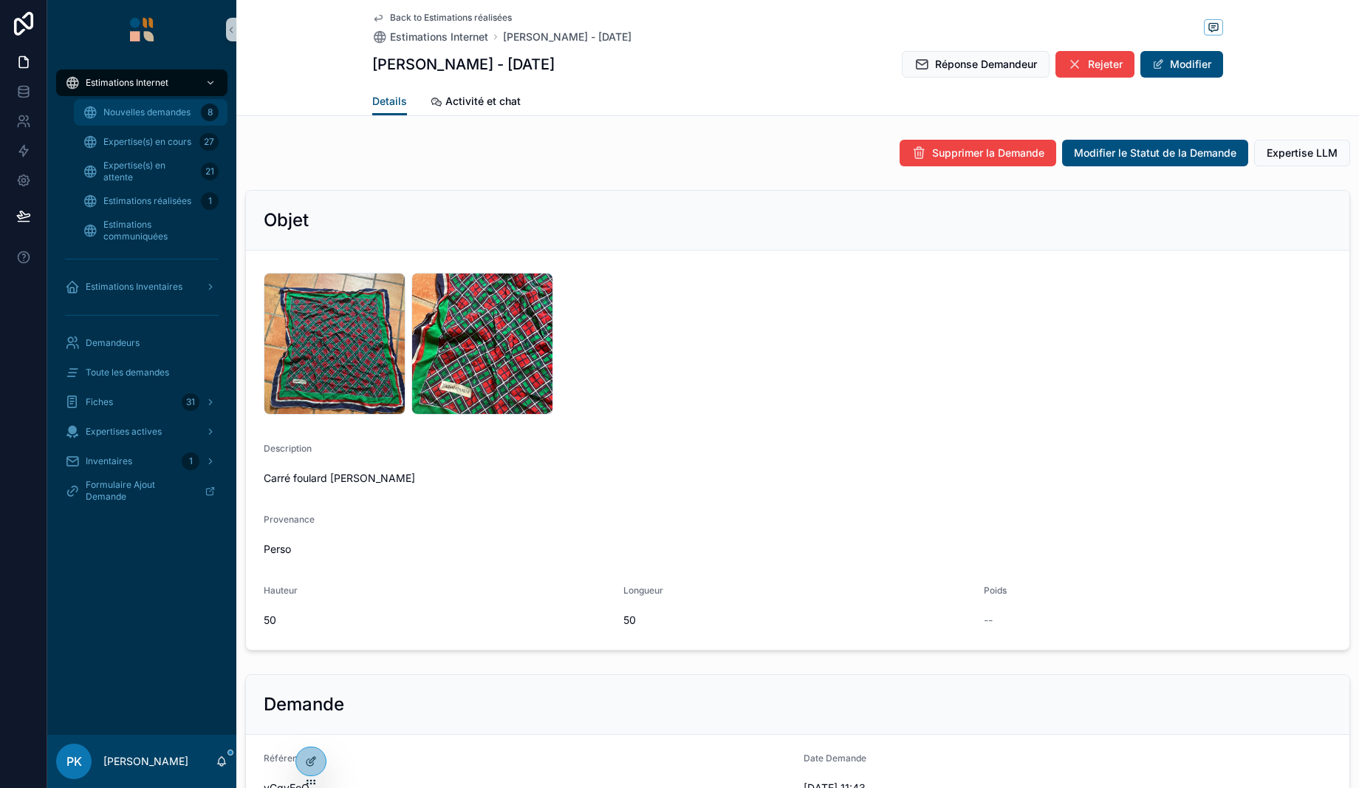
click at [163, 106] on span "Nouvelles demandes" at bounding box center [146, 112] width 87 height 12
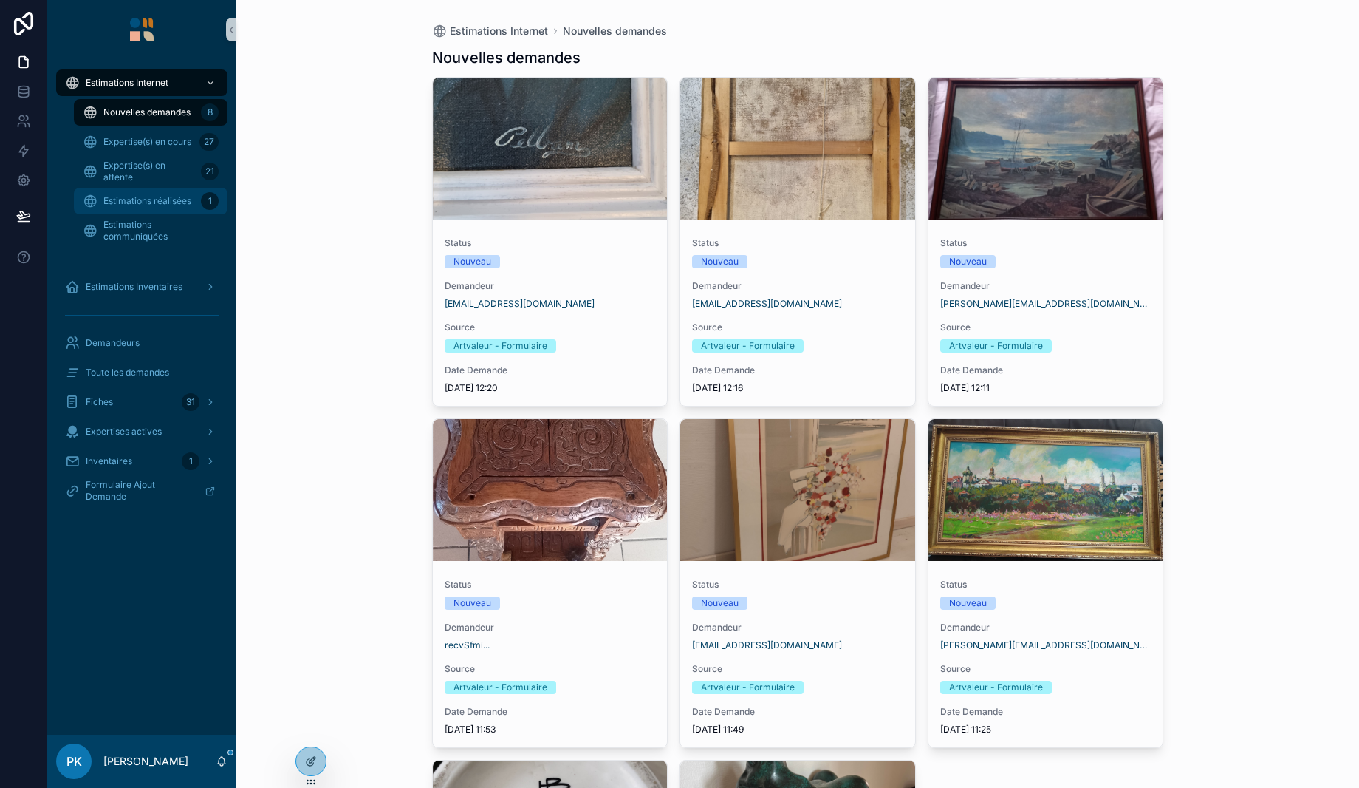
click at [151, 200] on span "Estimations réalisées" at bounding box center [147, 201] width 88 height 12
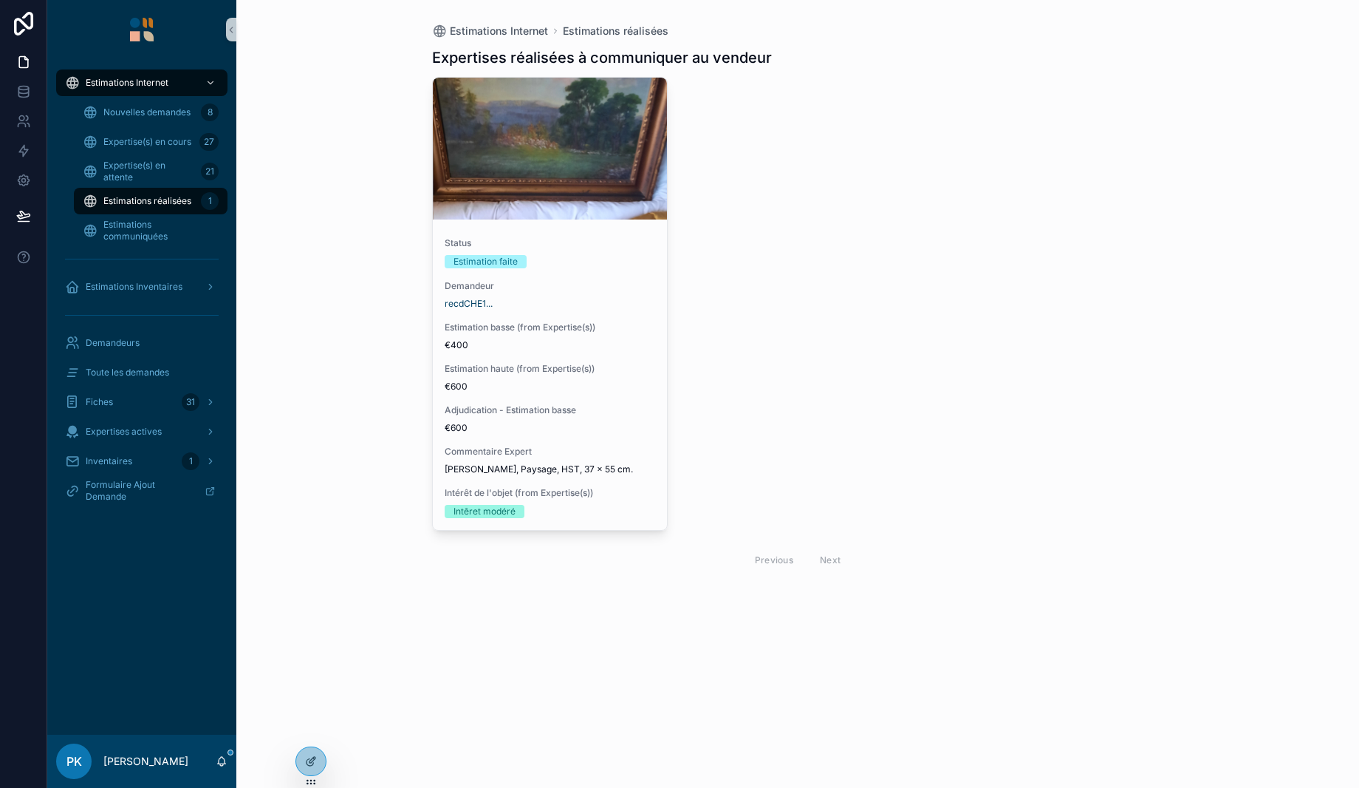
click at [618, 301] on div "recdCHE1..." at bounding box center [550, 304] width 211 height 12
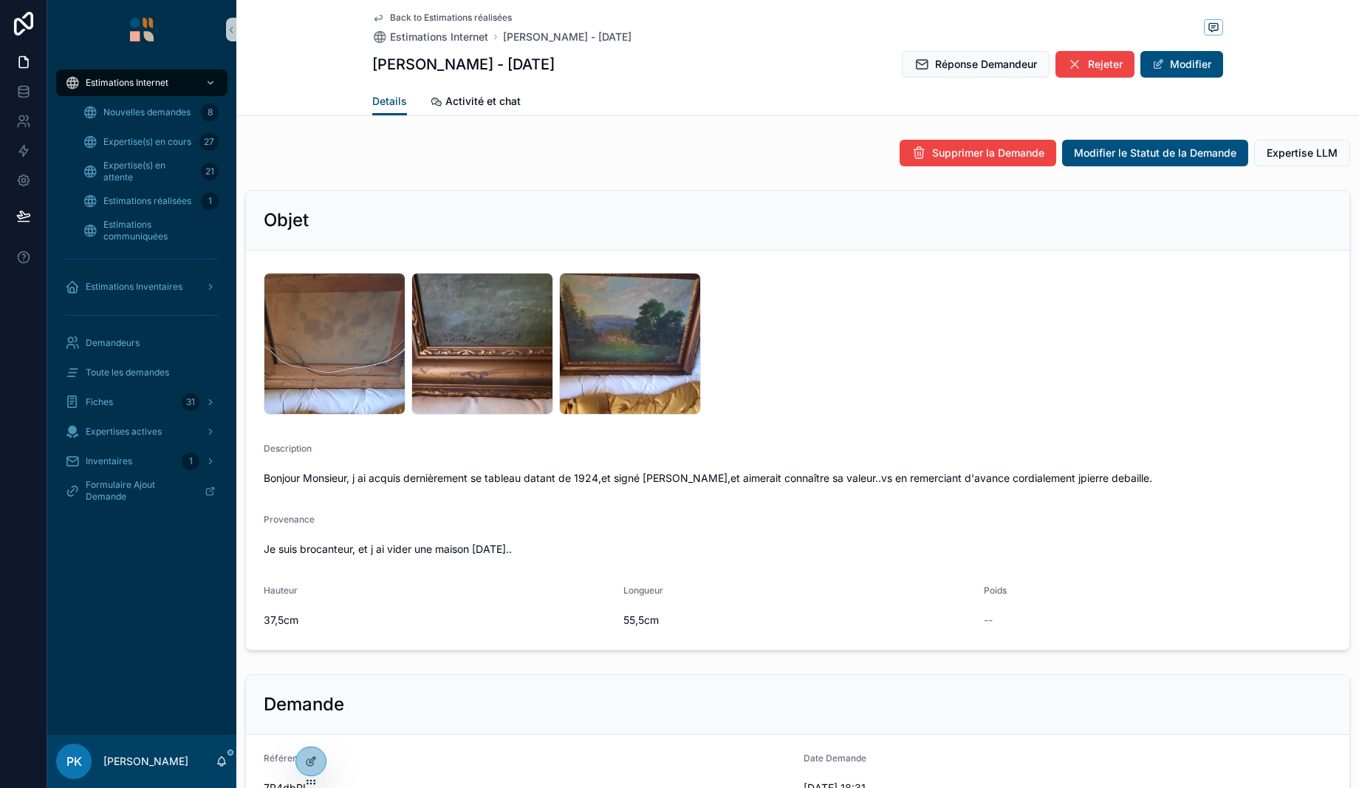
click at [957, 58] on span "Réponse Demandeur" at bounding box center [986, 64] width 102 height 15
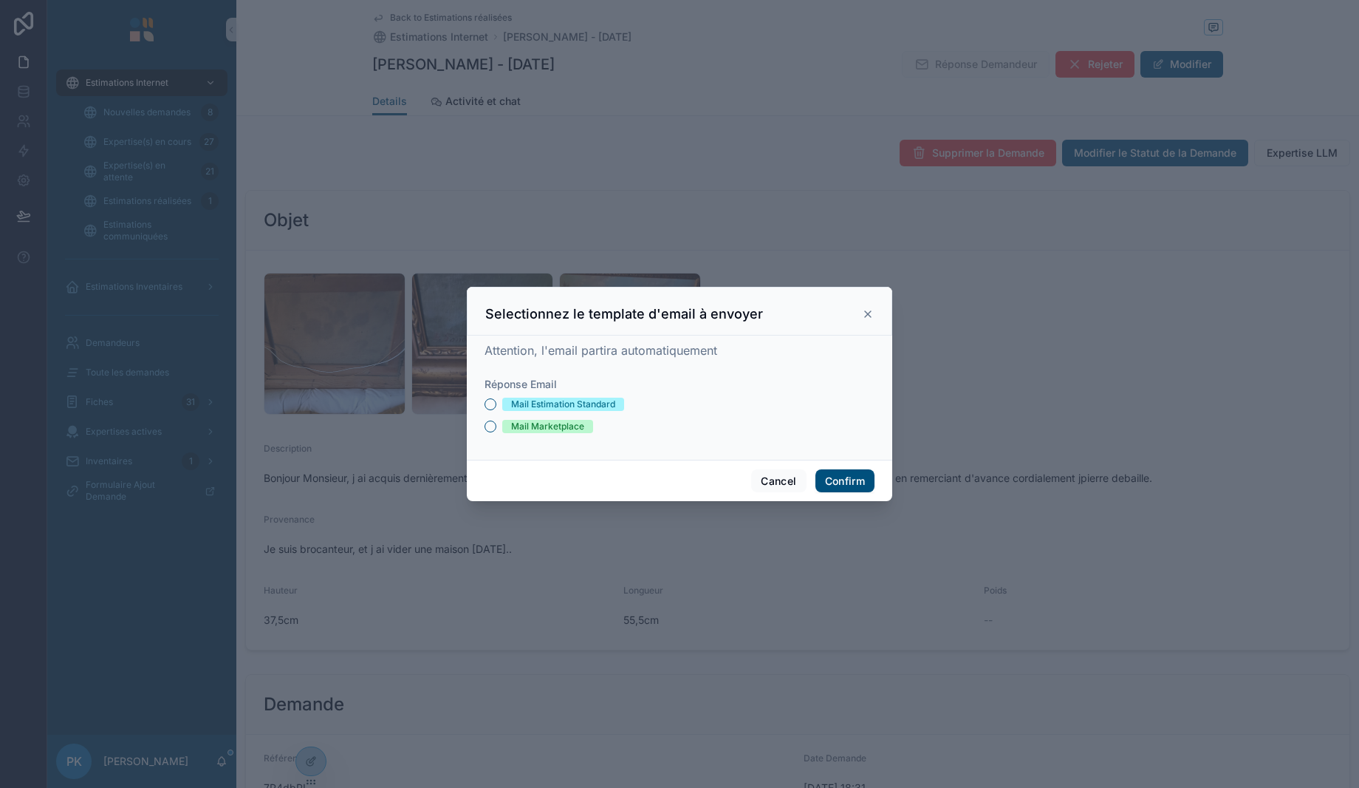
click at [539, 403] on div "Mail Estimation Standard" at bounding box center [563, 403] width 104 height 13
click at [496, 403] on button "Mail Estimation Standard" at bounding box center [491, 404] width 12 height 12
click at [848, 478] on button "Confirm" at bounding box center [845, 481] width 59 height 24
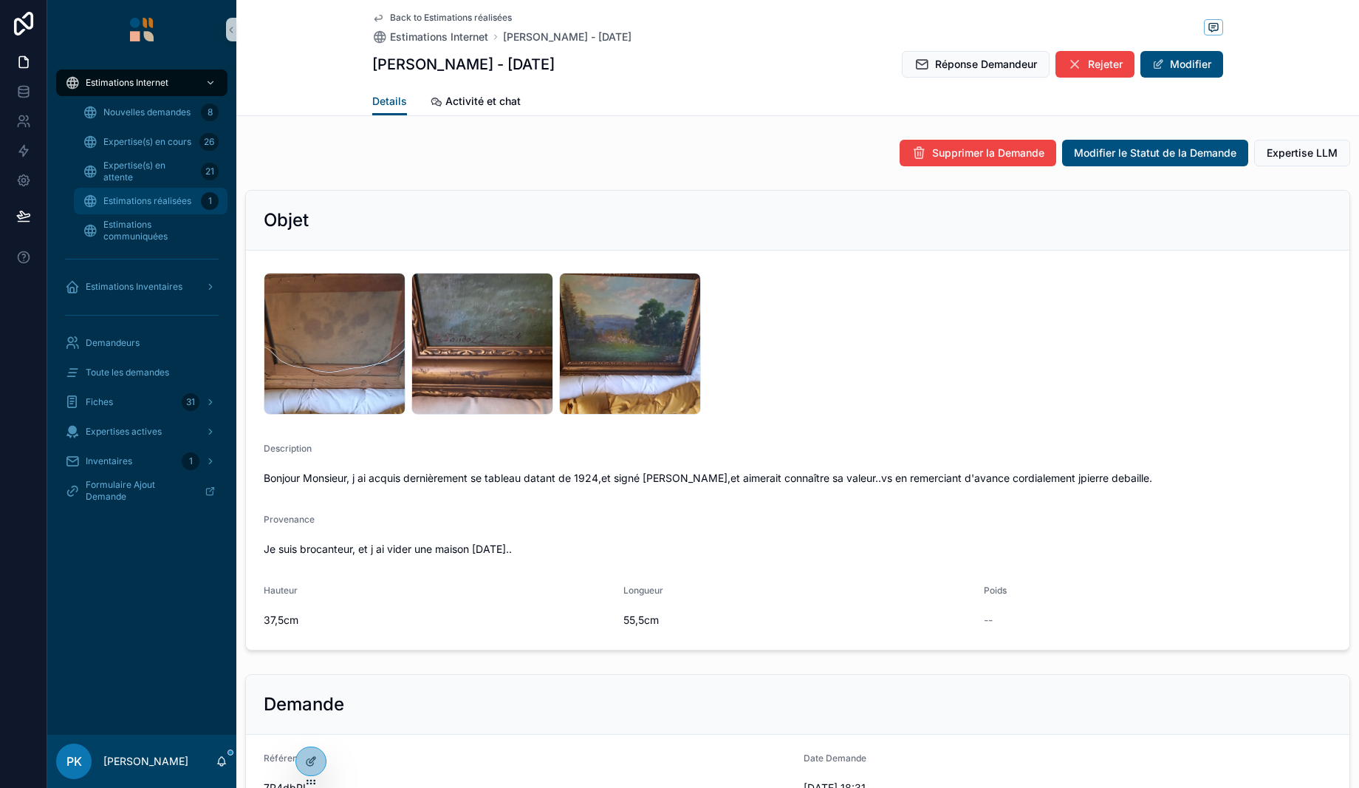
click at [131, 194] on div "Estimations réalisées 1" at bounding box center [151, 201] width 136 height 24
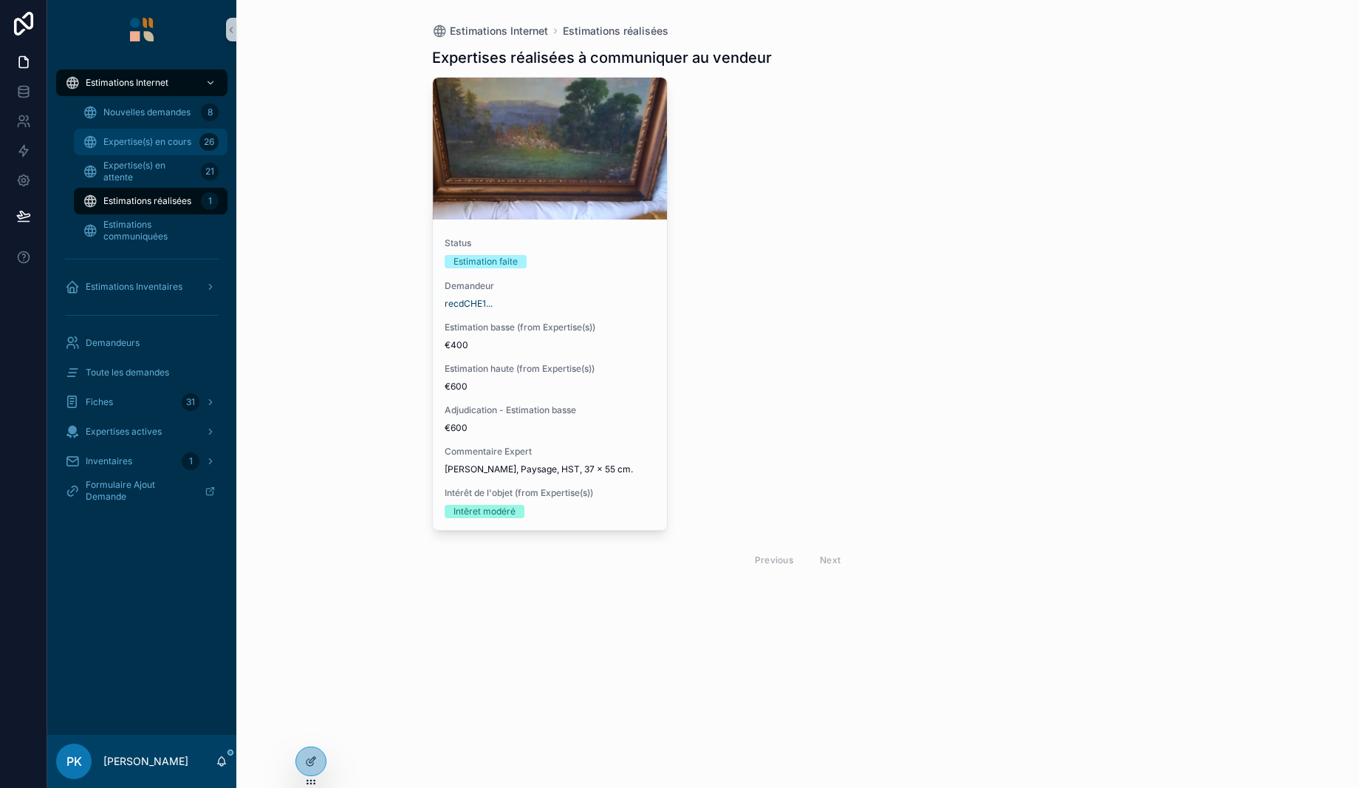
click at [138, 140] on span "Expertise(s) en cours" at bounding box center [147, 142] width 88 height 12
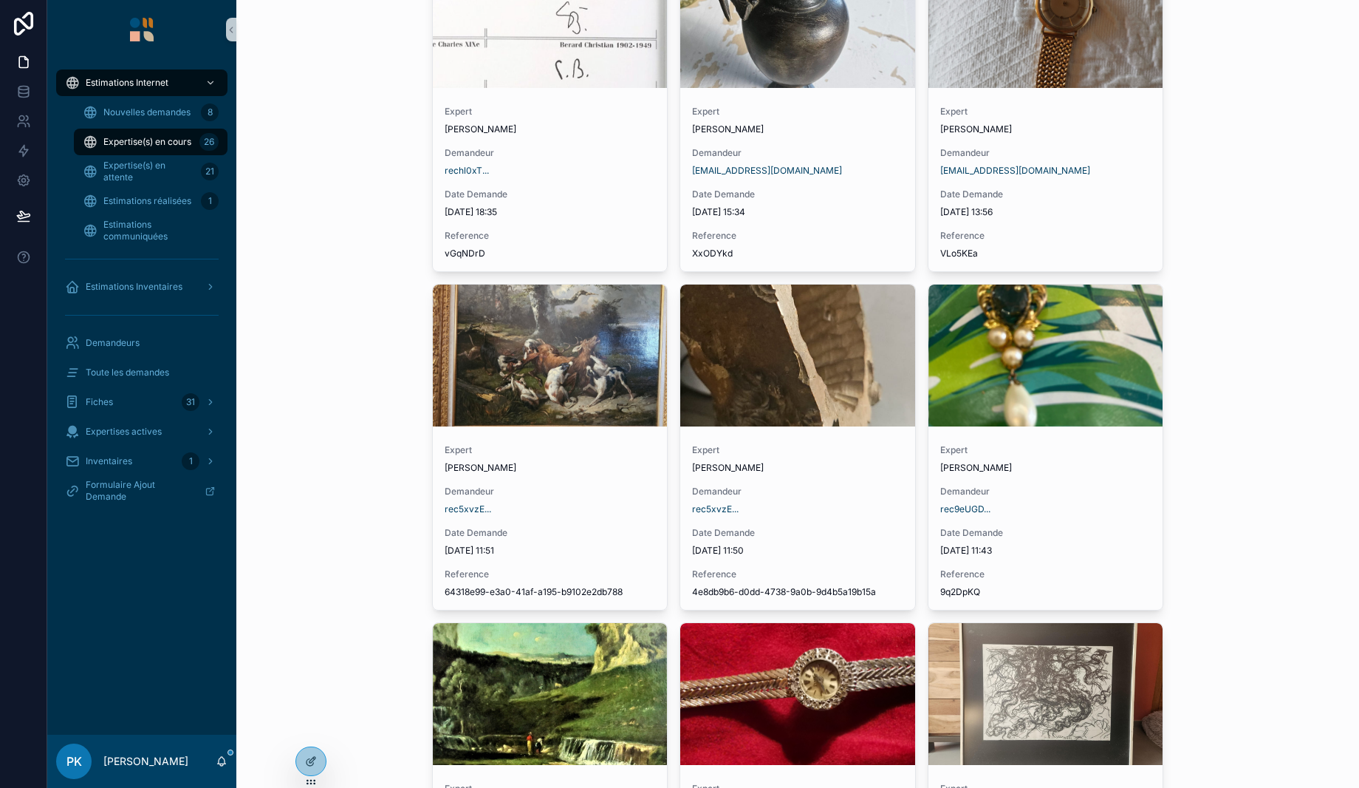
scroll to position [222, 0]
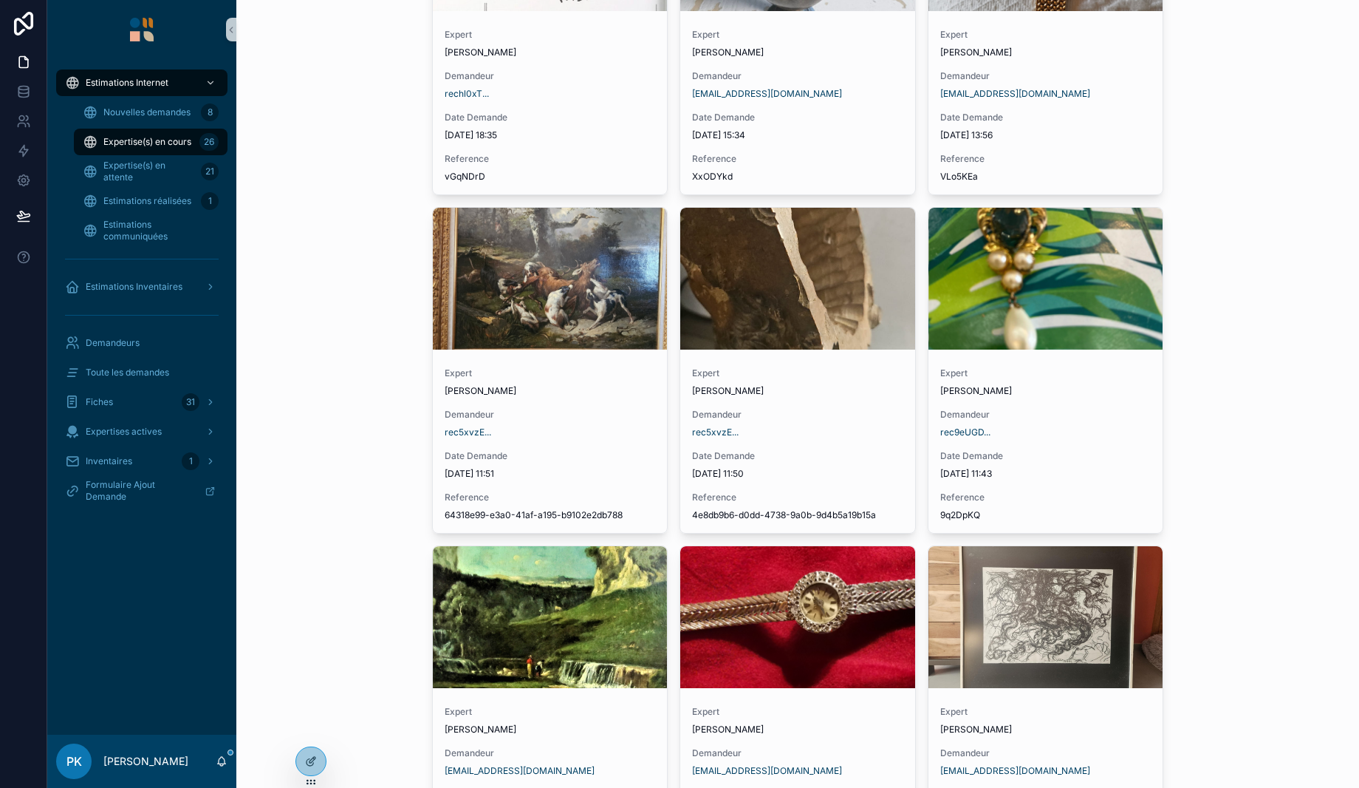
click at [567, 386] on div "[PERSON_NAME]" at bounding box center [550, 391] width 211 height 12
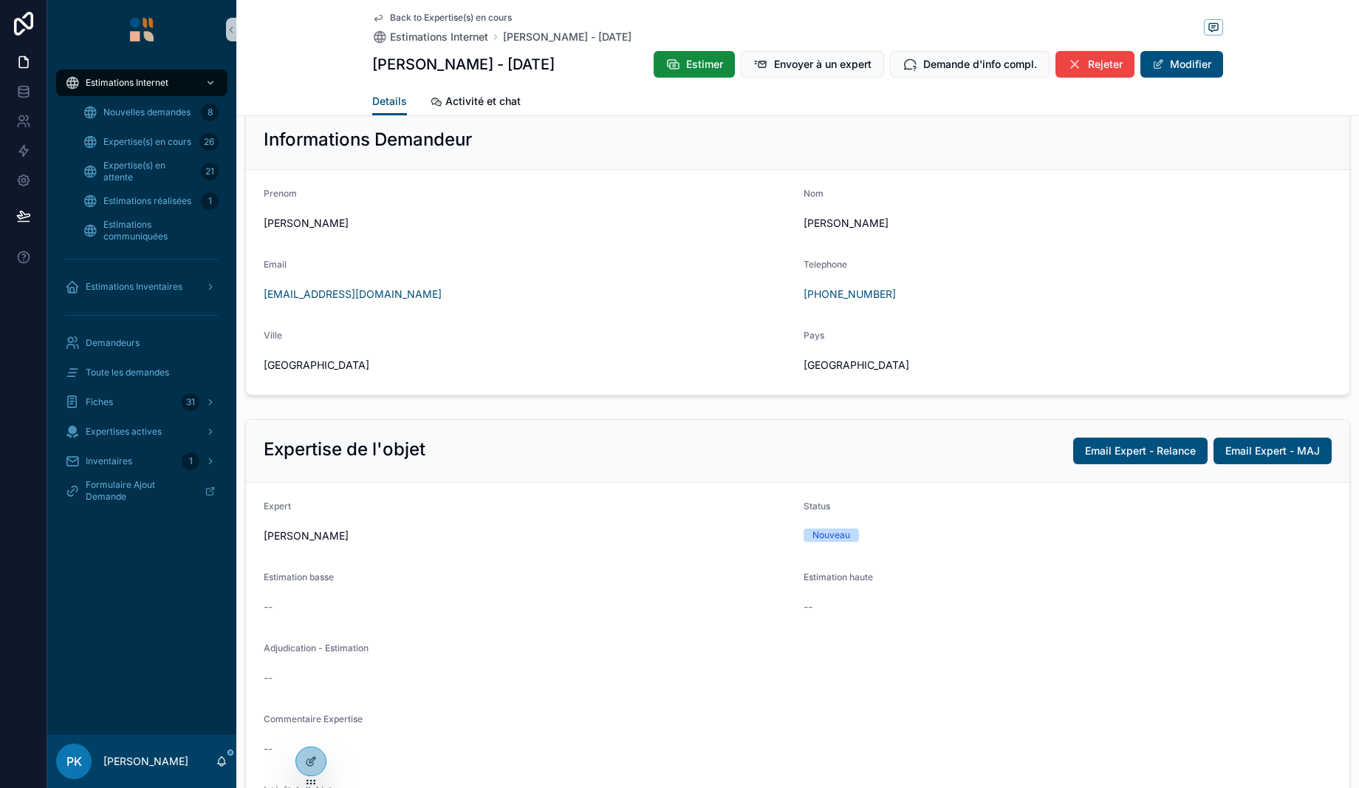
scroll to position [813, 0]
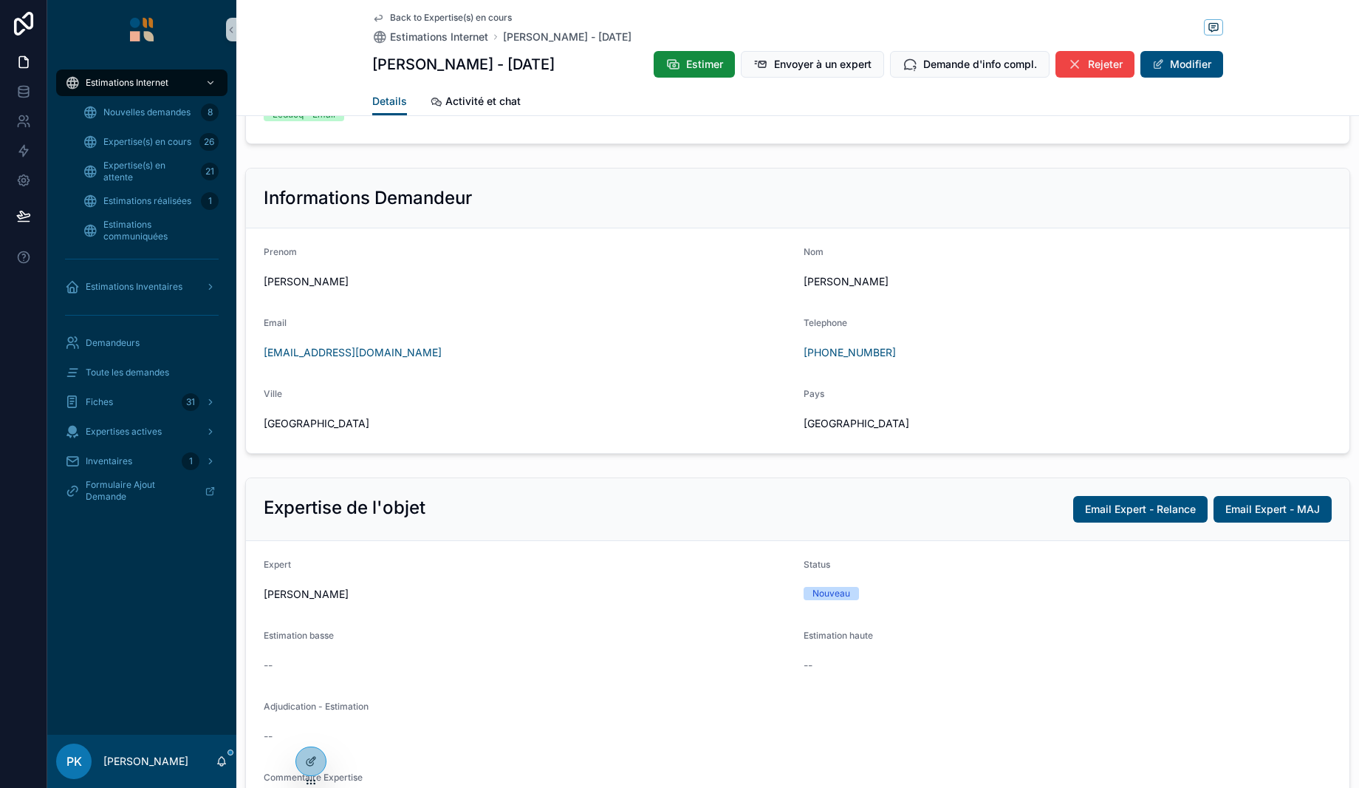
click at [1185, 62] on button "Modifier" at bounding box center [1182, 64] width 83 height 27
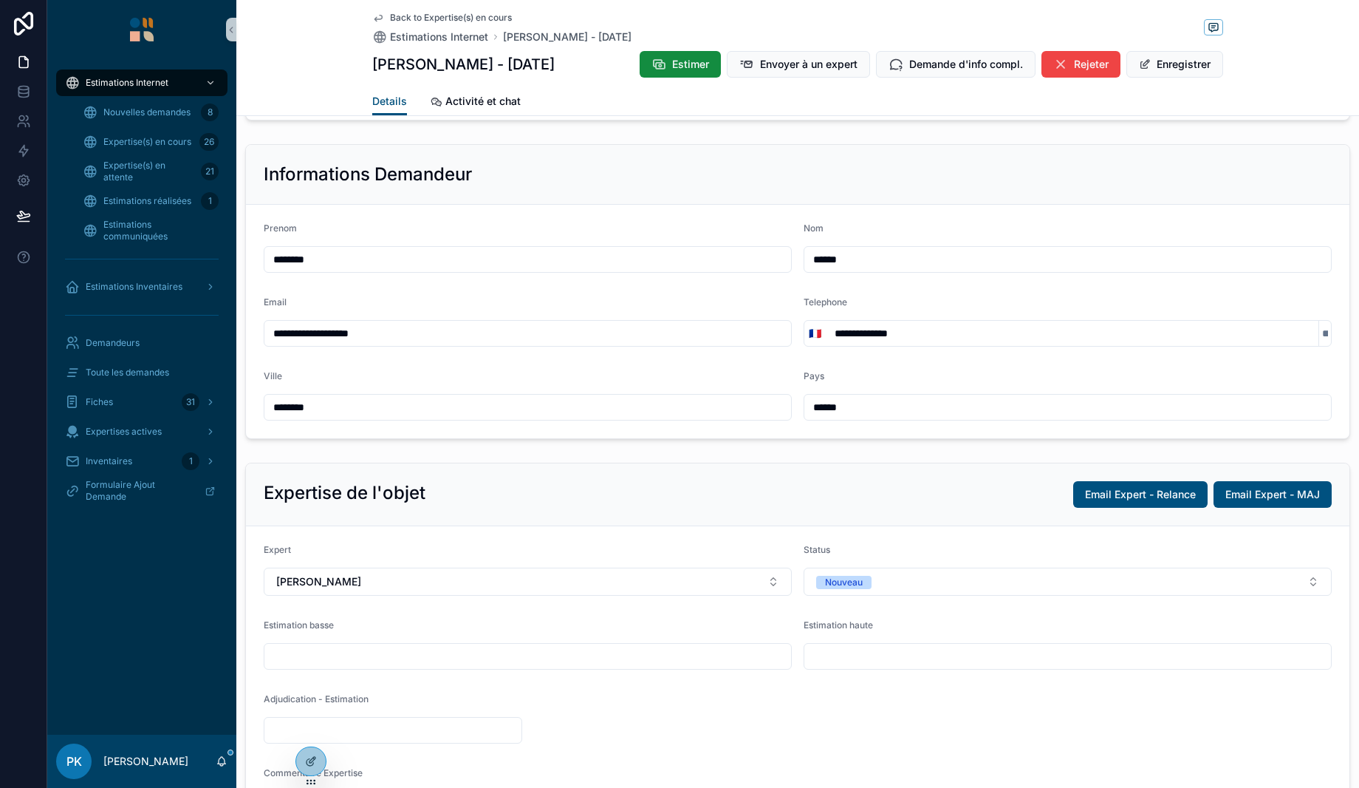
scroll to position [981, 0]
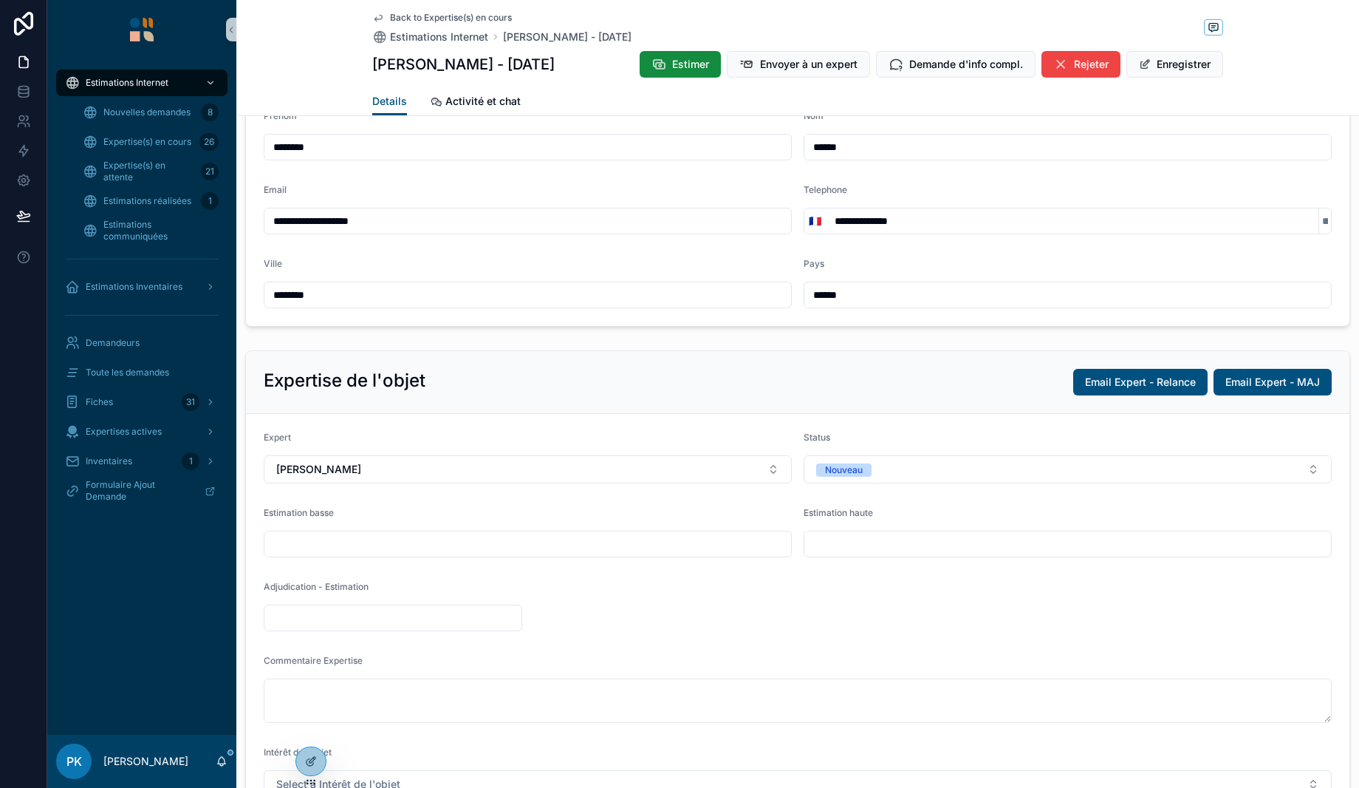
click at [461, 549] on input "scrollable content" at bounding box center [527, 543] width 527 height 21
type input "******"
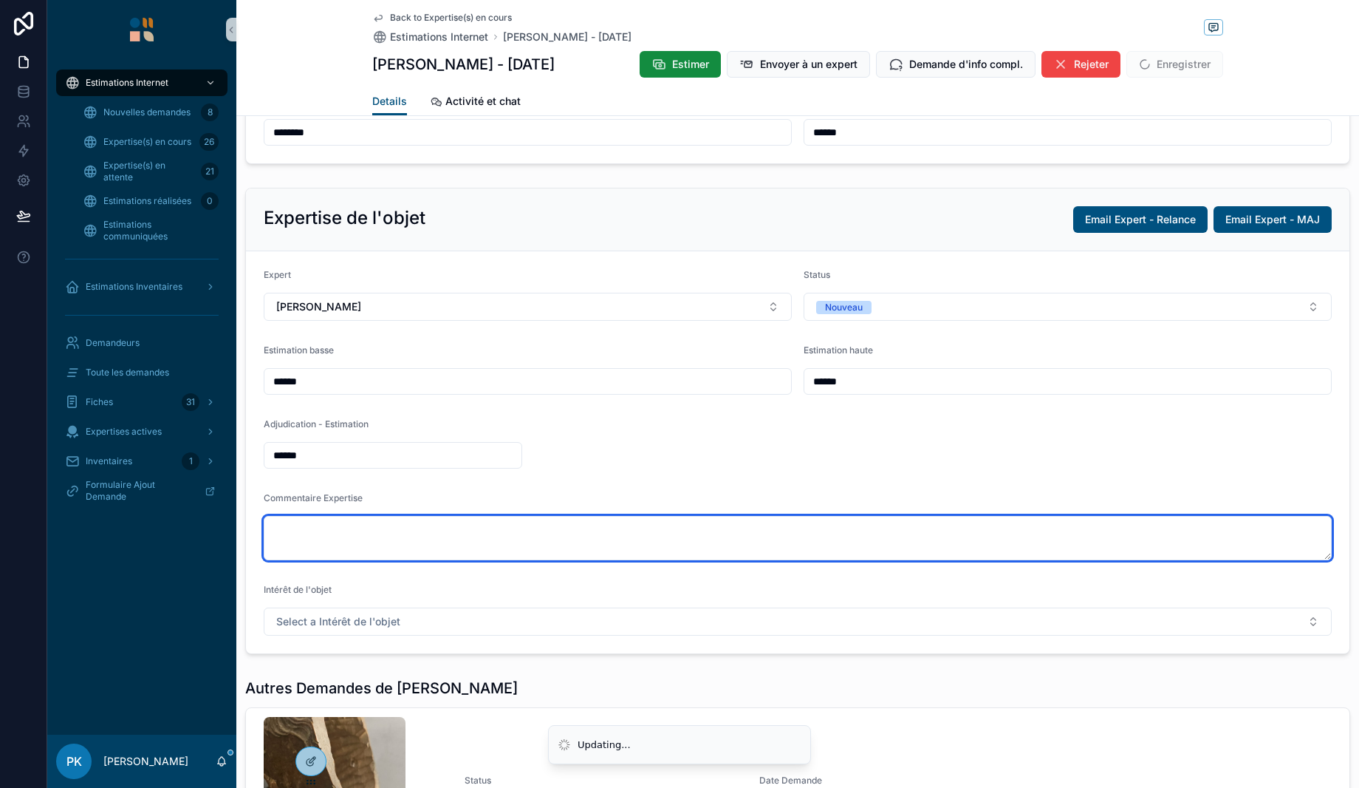
scroll to position [1203, 0]
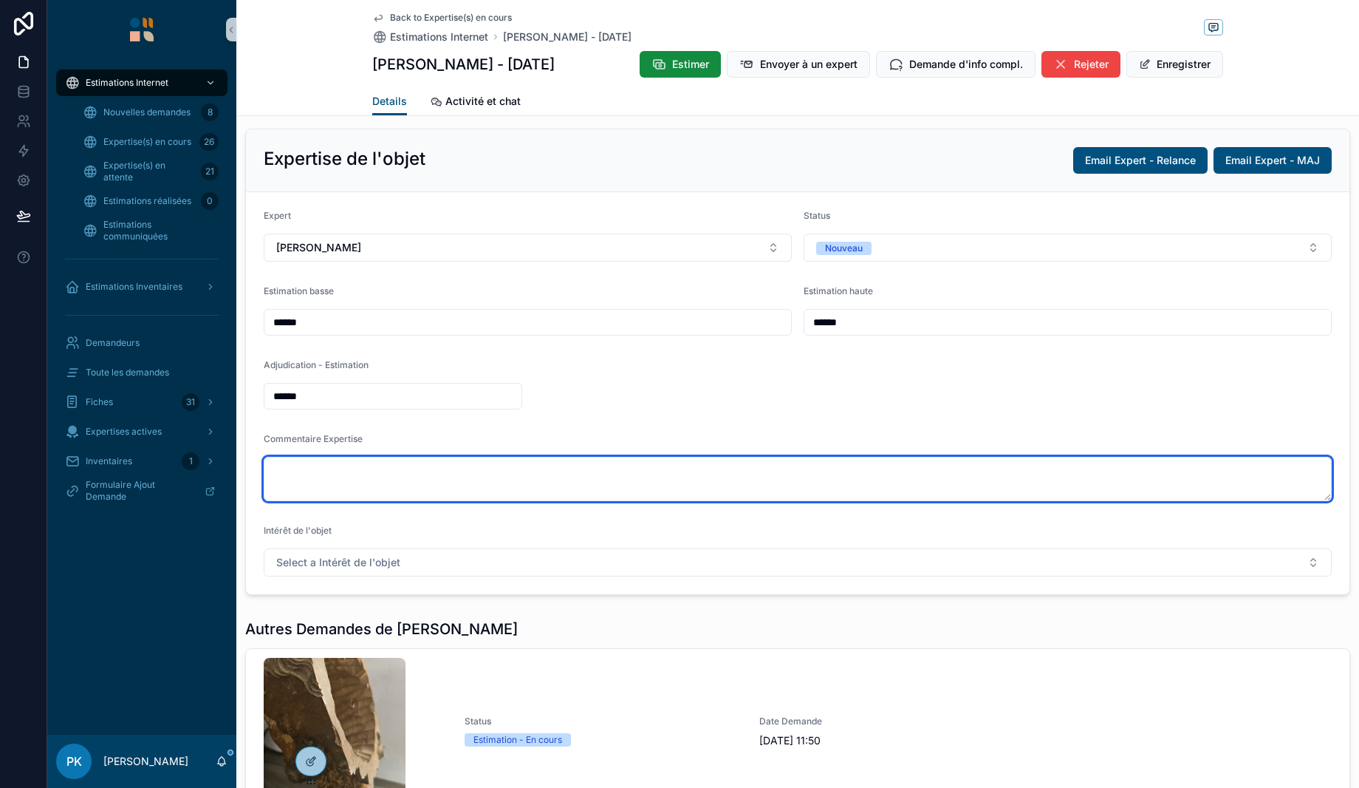
paste textarea "**********"
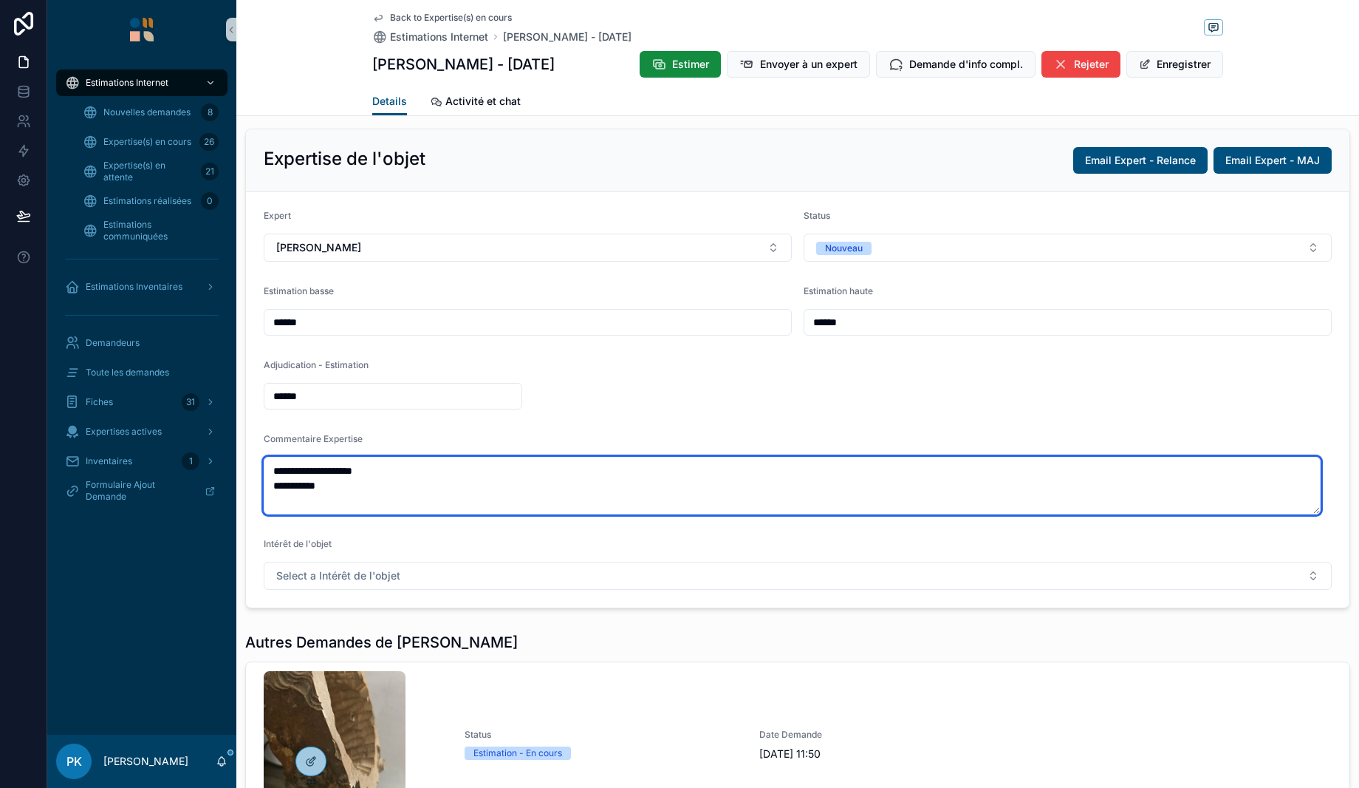
type textarea "**********"
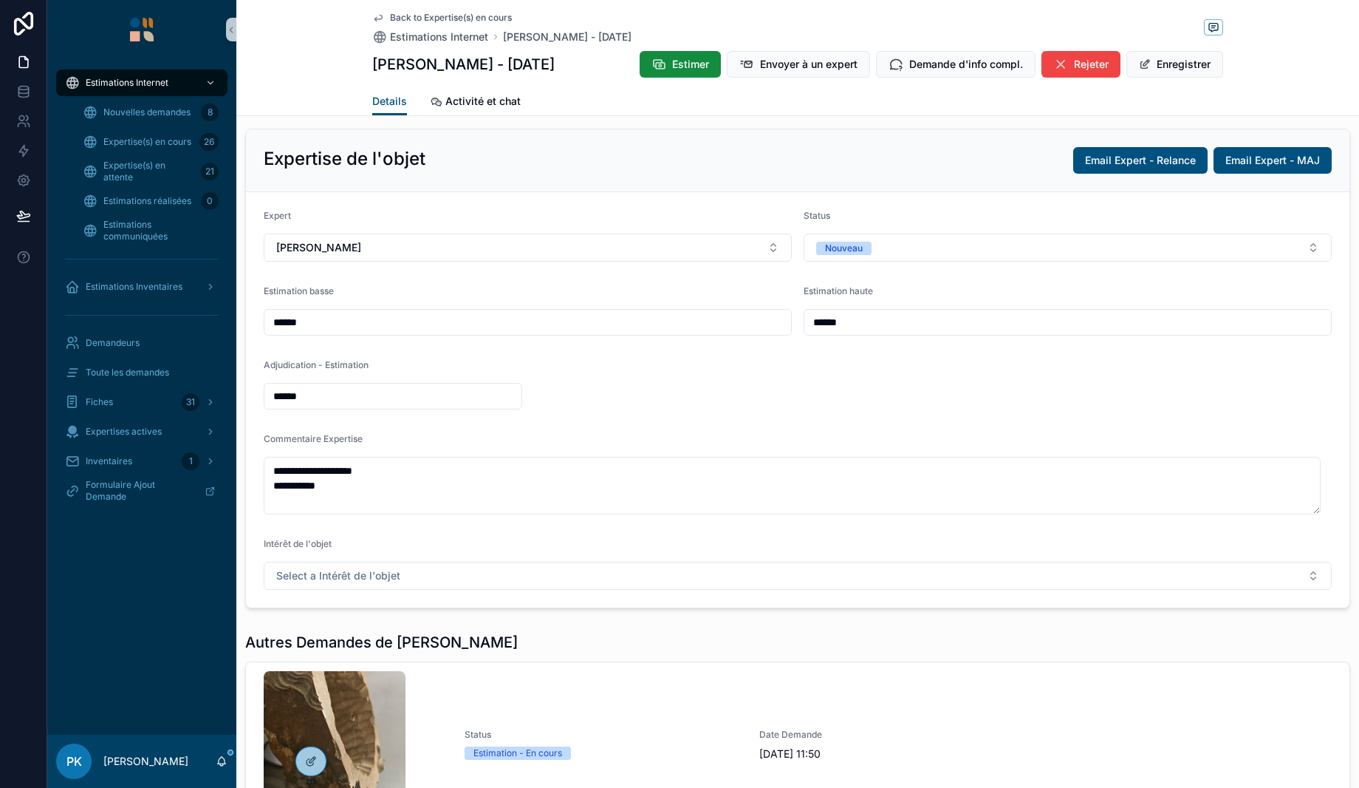
click at [360, 573] on span "Select a Intérêt de l'objet" at bounding box center [338, 575] width 124 height 15
click at [354, 657] on div "Intêret modéré" at bounding box center [792, 654] width 1050 height 22
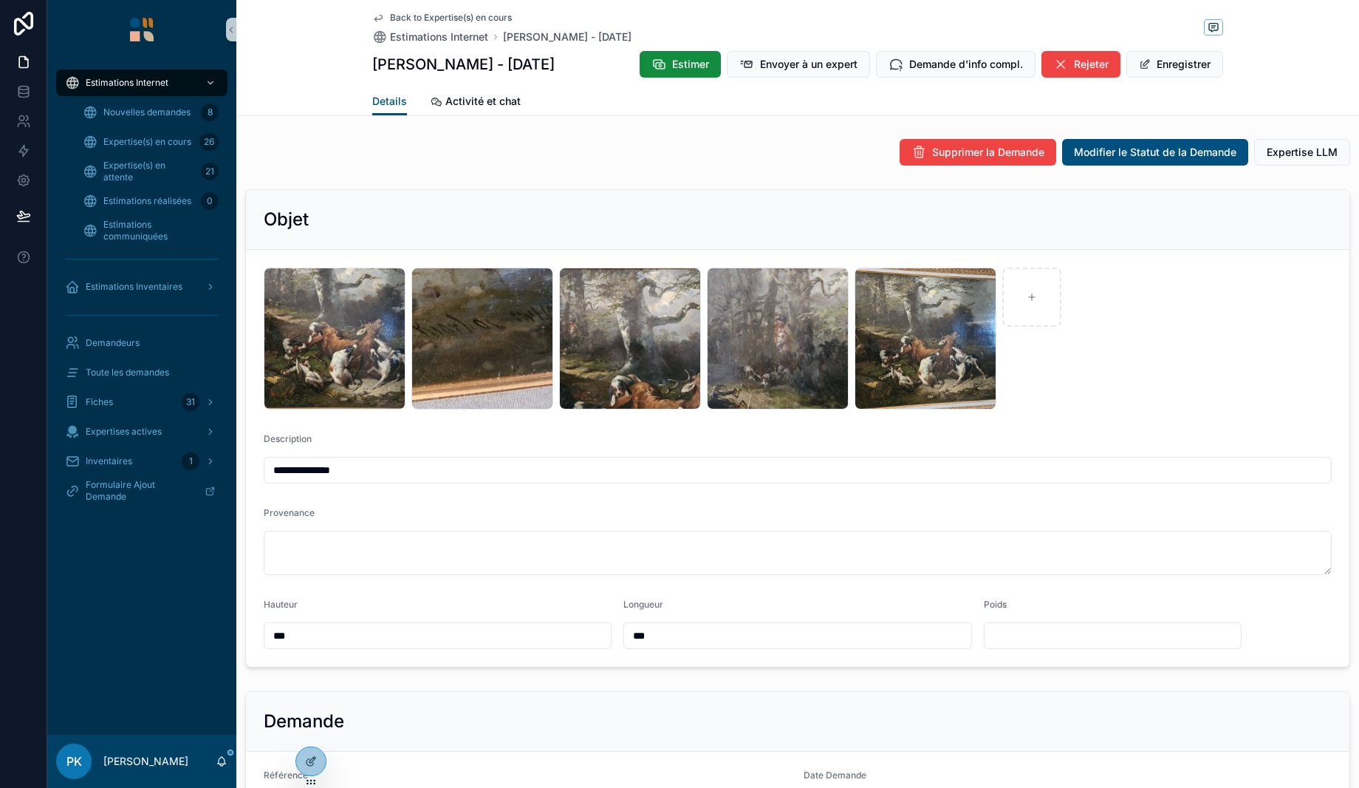
scroll to position [0, 0]
click at [155, 196] on span "Estimations réalisées" at bounding box center [147, 201] width 88 height 12
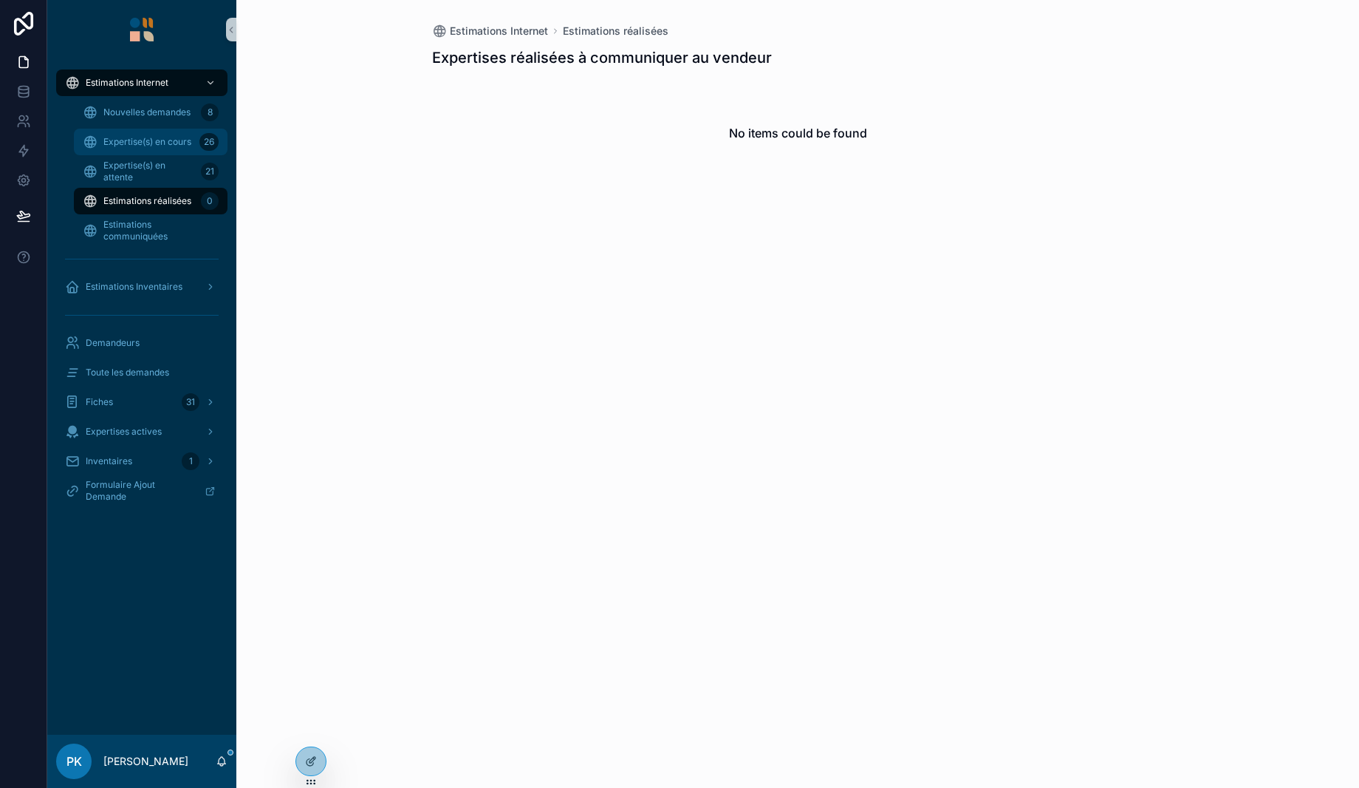
click at [154, 151] on div "Expertise(s) en cours 26" at bounding box center [151, 142] width 136 height 24
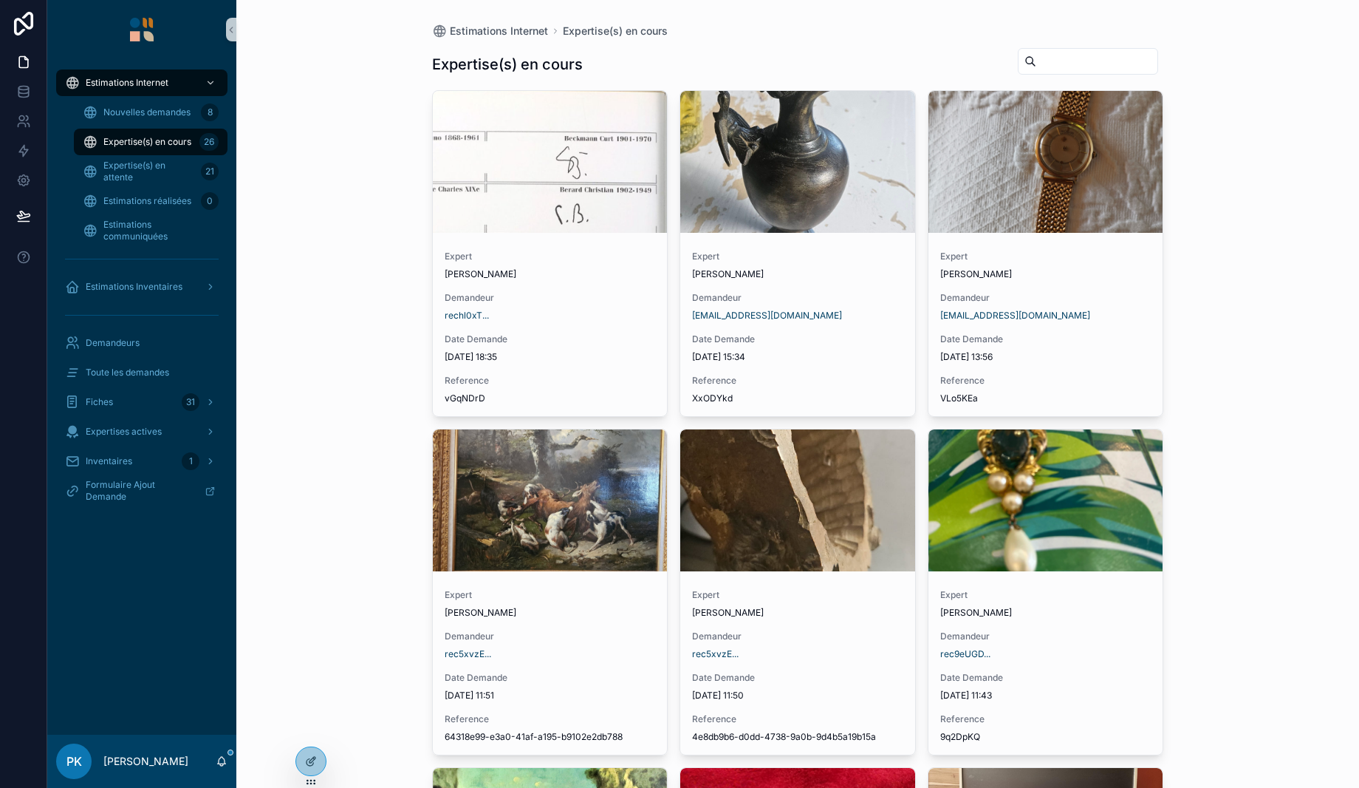
click at [516, 616] on span "[PERSON_NAME]" at bounding box center [481, 613] width 72 height 12
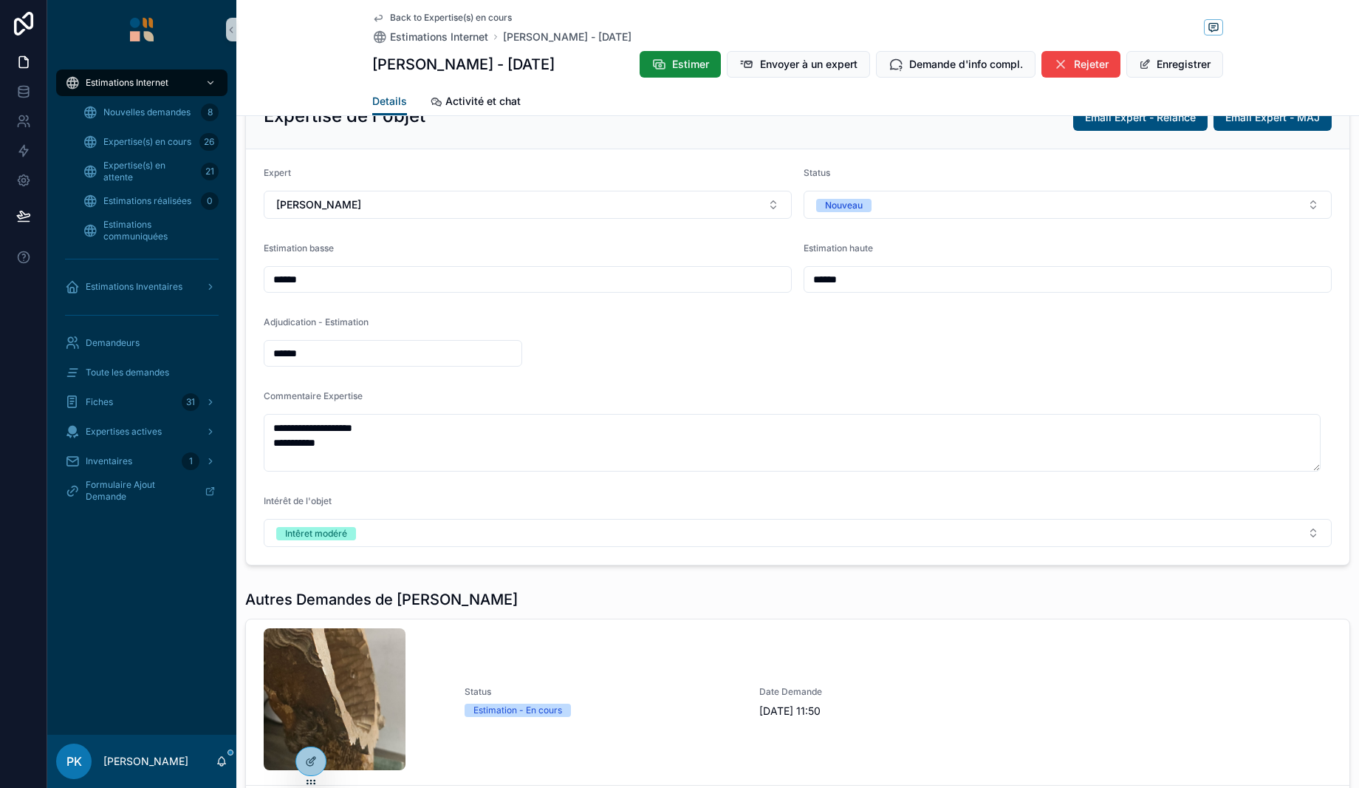
scroll to position [1182, 0]
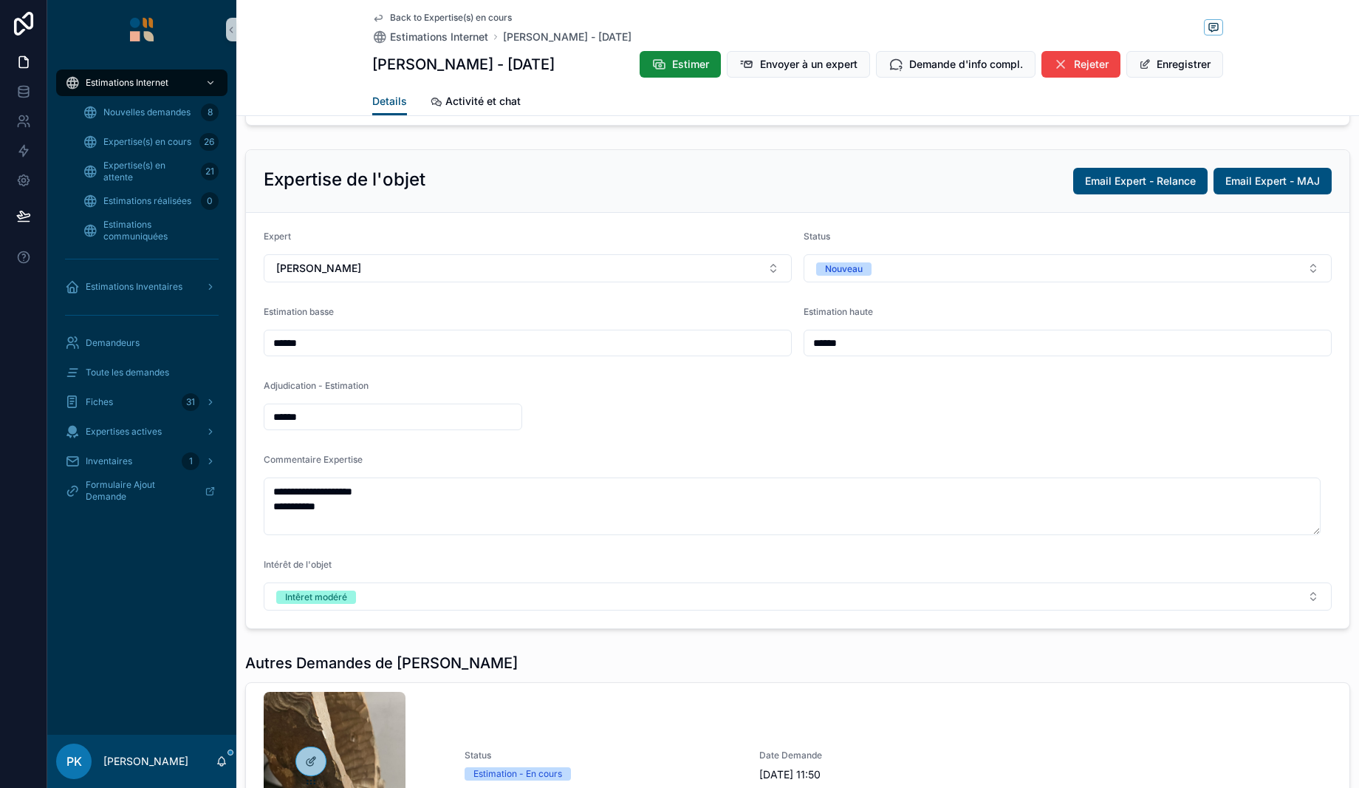
click at [664, 72] on button "Estimer" at bounding box center [680, 64] width 81 height 27
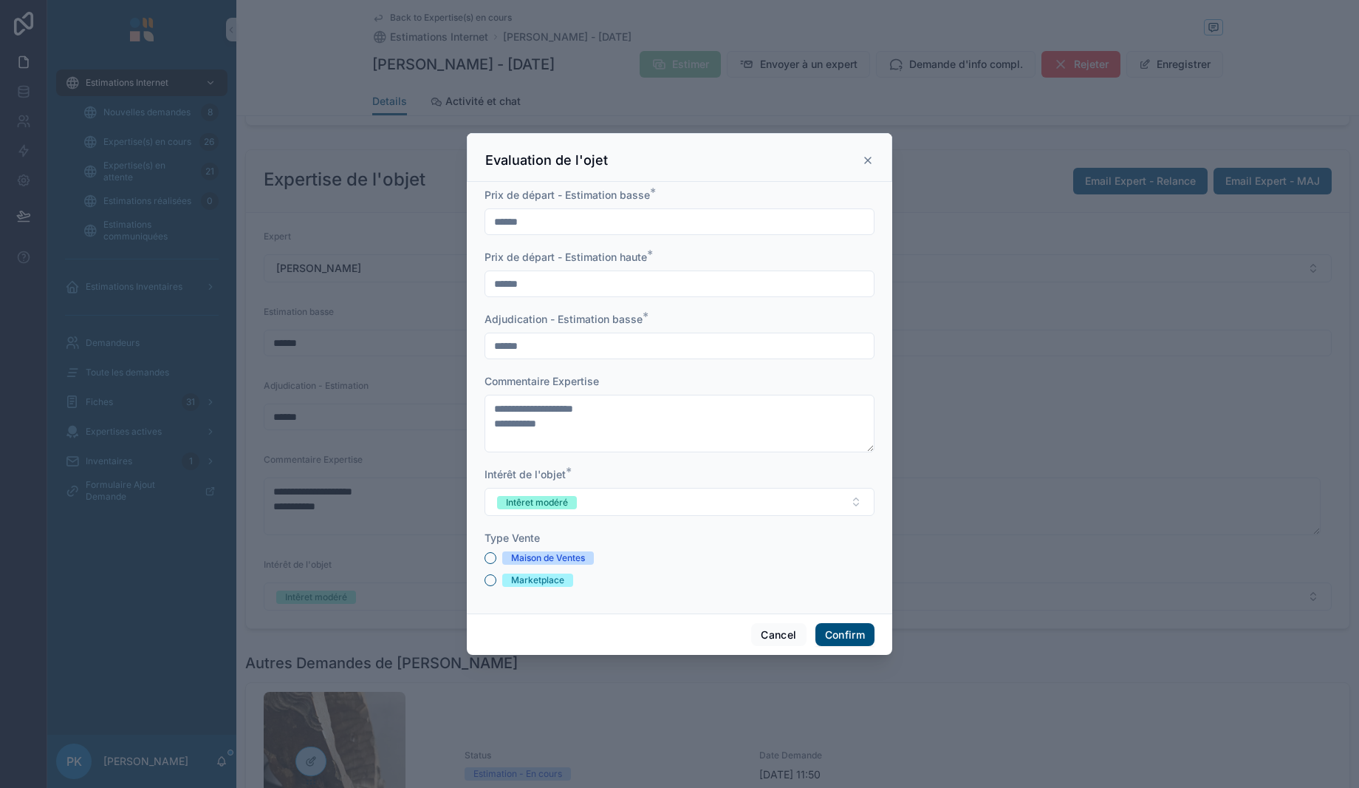
click at [559, 556] on div "Maison de Ventes" at bounding box center [548, 557] width 74 height 13
click at [496, 556] on button "Maison de Ventes" at bounding box center [491, 558] width 12 height 12
click at [839, 634] on button "Confirm" at bounding box center [845, 635] width 59 height 24
